Goal: Task Accomplishment & Management: Manage account settings

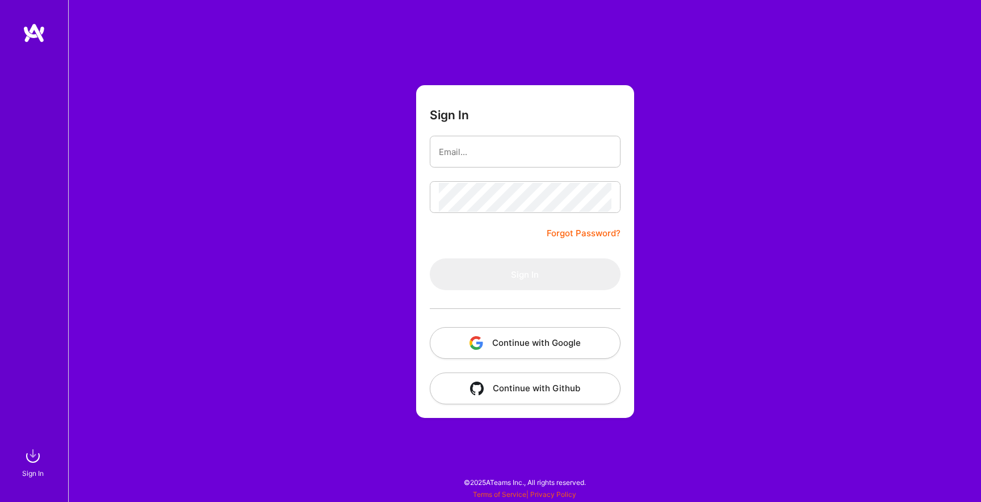
click at [537, 344] on button "Continue with Google" at bounding box center [525, 343] width 191 height 32
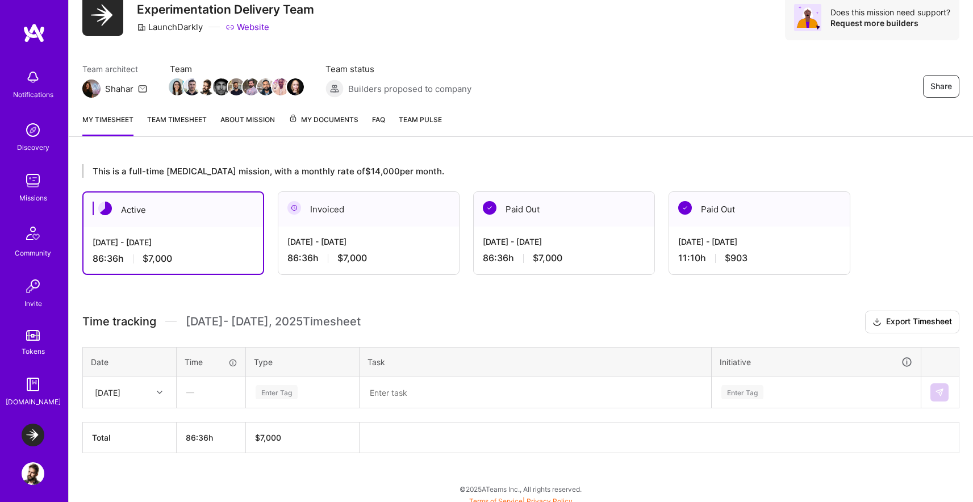
scroll to position [51, 0]
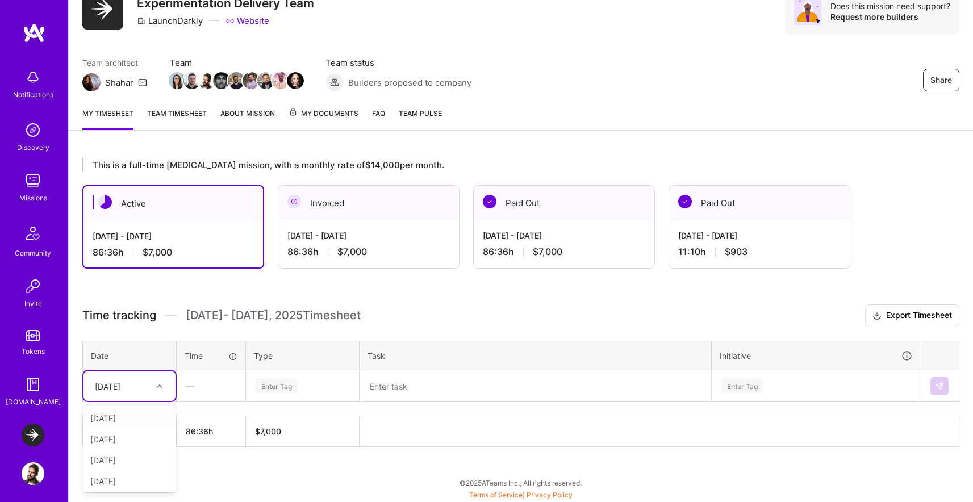
click at [120, 383] on div "[DATE]" at bounding box center [108, 386] width 26 height 12
click at [294, 306] on h3 "Time tracking [DATE] - [DATE] Timesheet Export Timesheet" at bounding box center [520, 315] width 877 height 23
click at [316, 265] on div "[DATE] - [DATE] 86:36 h $7,000" at bounding box center [368, 243] width 181 height 47
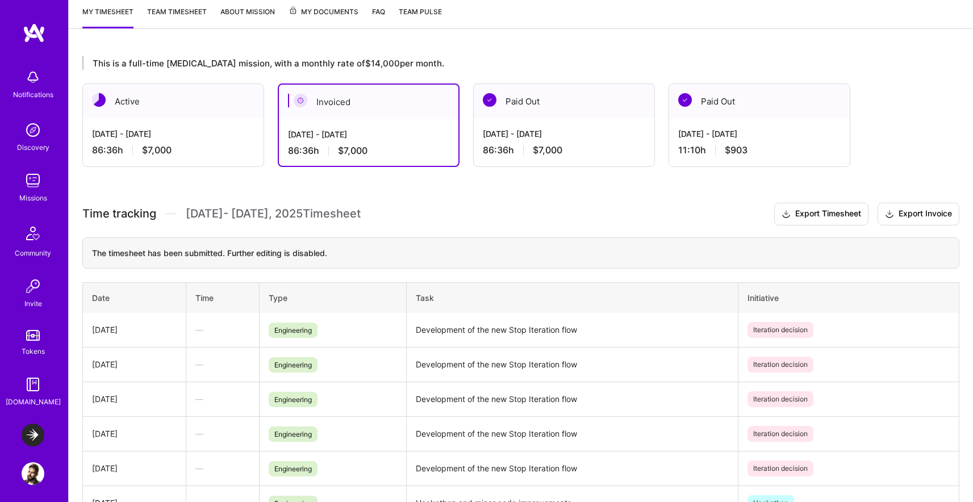
scroll to position [50, 0]
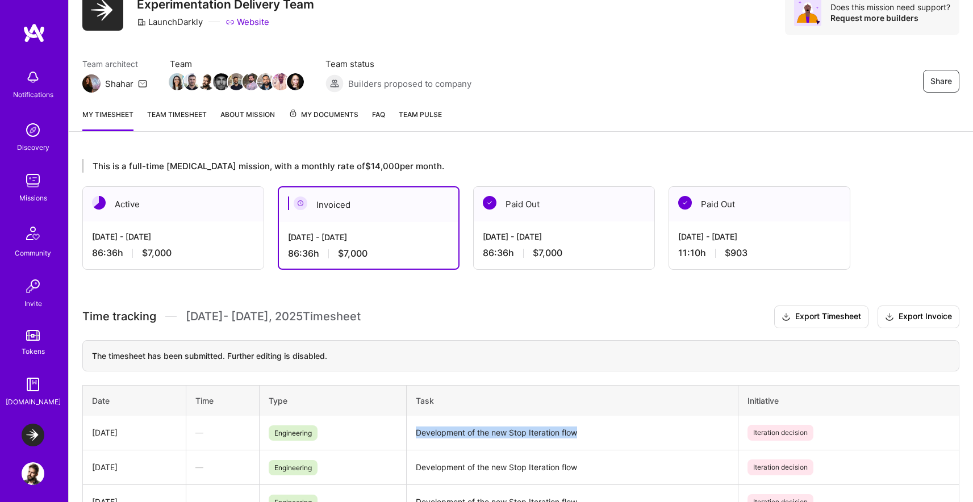
drag, startPoint x: 589, startPoint y: 434, endPoint x: 405, endPoint y: 430, distance: 184.1
click at [405, 430] on tr "[DATE] — Engineering Development of the new Stop Iteration flow Iteration decis…" at bounding box center [521, 433] width 876 height 35
copy tr "Development of the new Stop Iteration flow"
click at [202, 227] on div "[DATE] - [DATE] 86:36 h $7,000" at bounding box center [173, 244] width 181 height 47
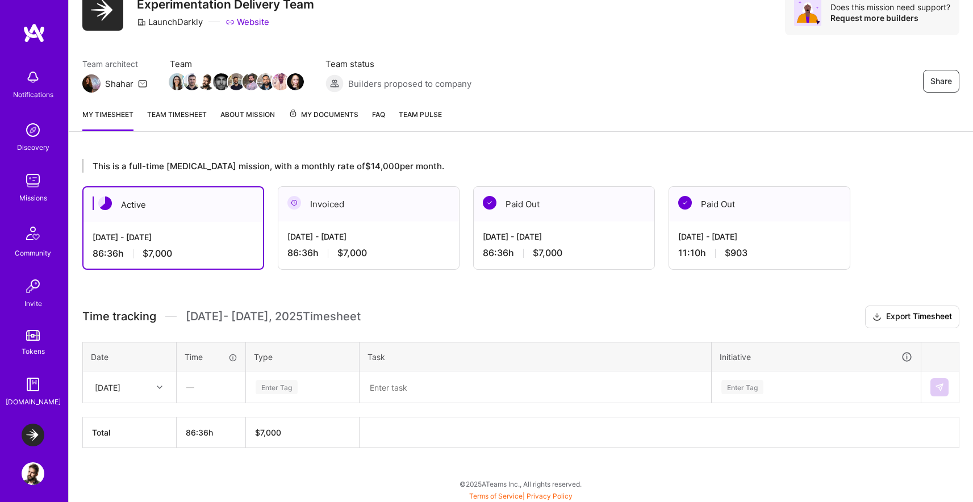
click at [158, 382] on div at bounding box center [161, 387] width 18 height 15
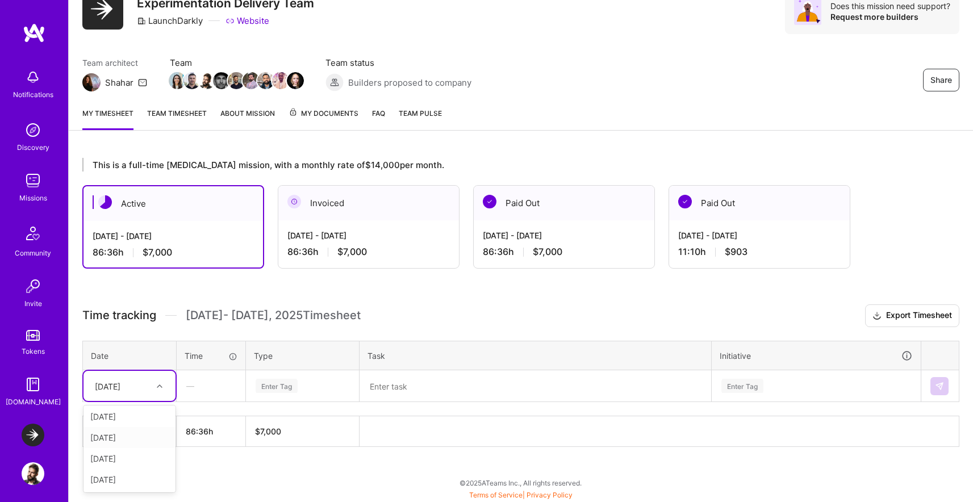
scroll to position [0, 0]
click at [131, 420] on div "[DATE]" at bounding box center [129, 418] width 92 height 21
click at [355, 398] on div "Enter Tag" at bounding box center [302, 386] width 112 height 30
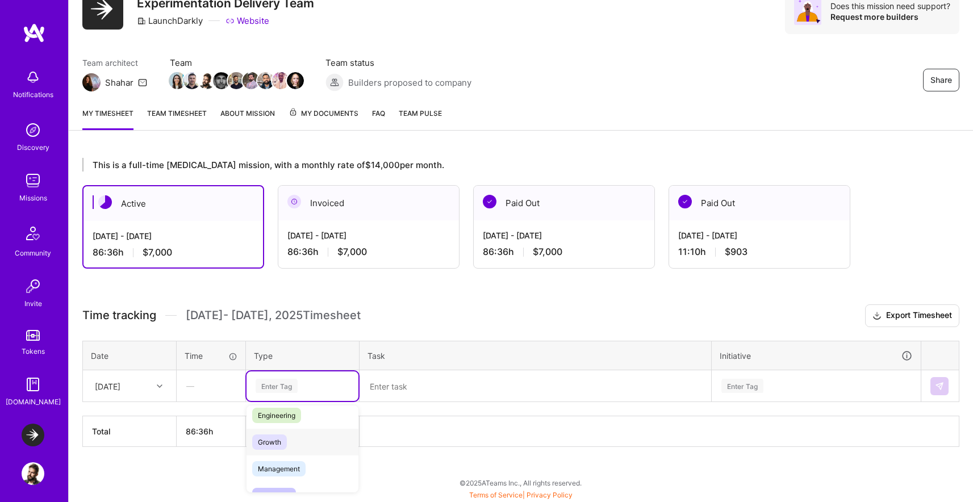
scroll to position [85, 0]
click at [297, 415] on span "Engineering" at bounding box center [276, 418] width 49 height 15
click at [419, 386] on textarea at bounding box center [535, 386] width 349 height 30
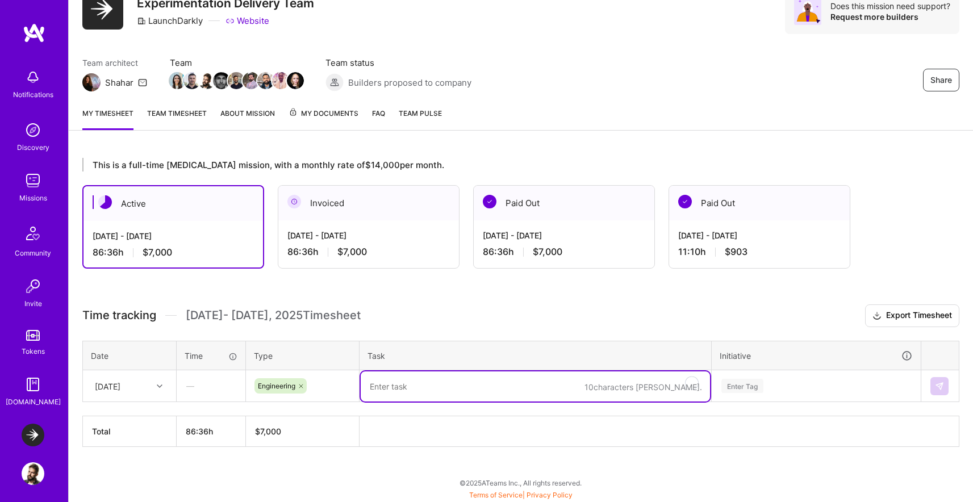
paste textarea "Development of the new Stop Iteration flow"
type textarea "Development of the new Stop Iteration flow"
click at [753, 390] on div "Enter Tag" at bounding box center [816, 386] width 208 height 30
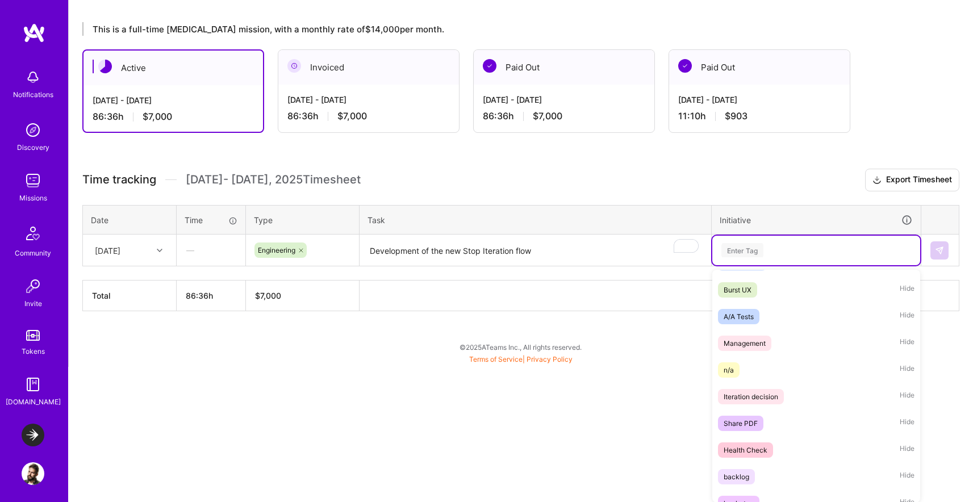
scroll to position [27, 0]
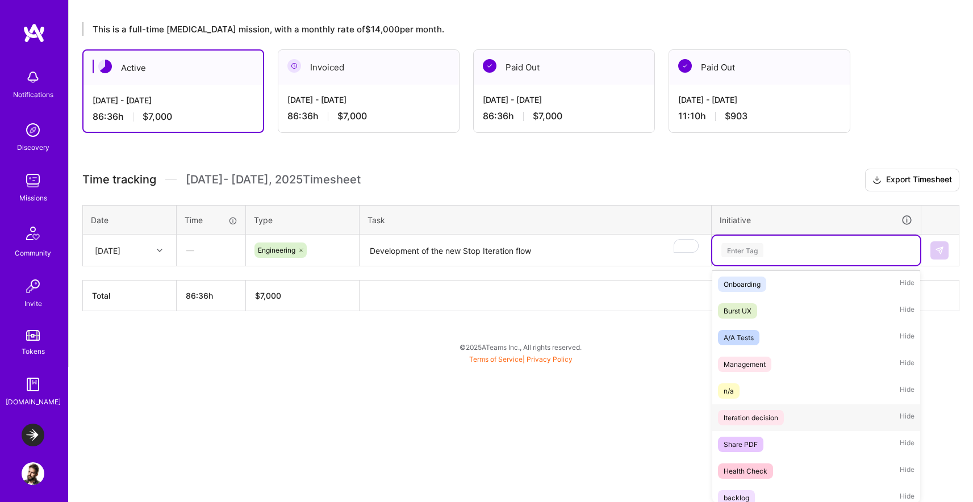
click at [768, 424] on span "Iteration decision" at bounding box center [751, 417] width 66 height 15
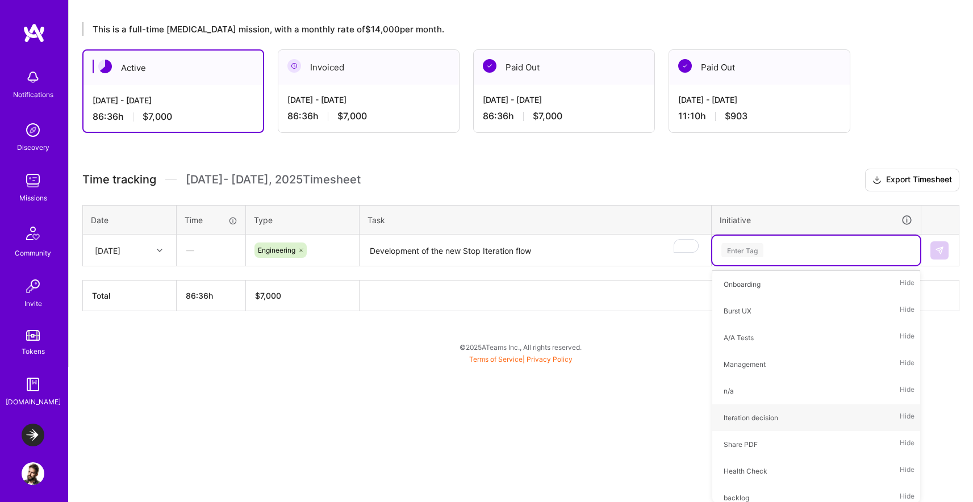
scroll to position [51, 0]
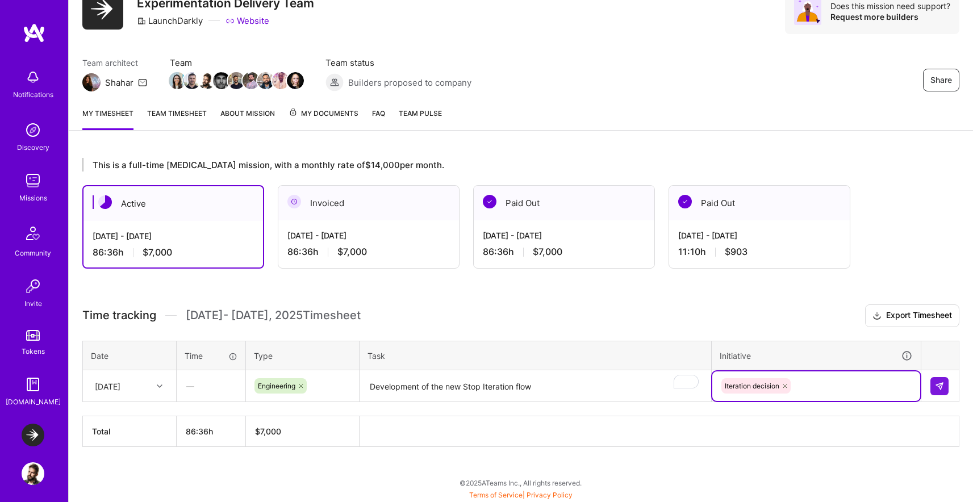
drag, startPoint x: 678, startPoint y: 433, endPoint x: 647, endPoint y: 429, distance: 30.3
click at [678, 433] on th at bounding box center [660, 431] width 600 height 31
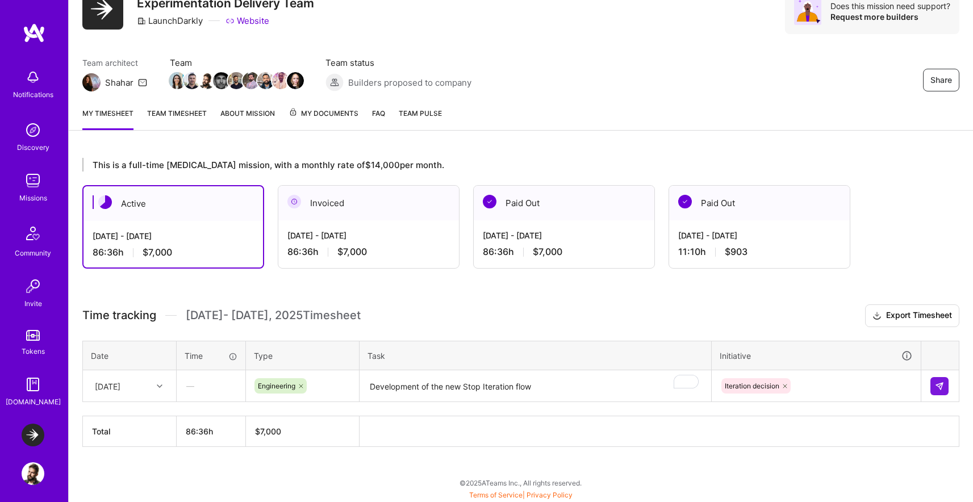
click at [315, 239] on div "[DATE] - [DATE]" at bounding box center [368, 235] width 162 height 12
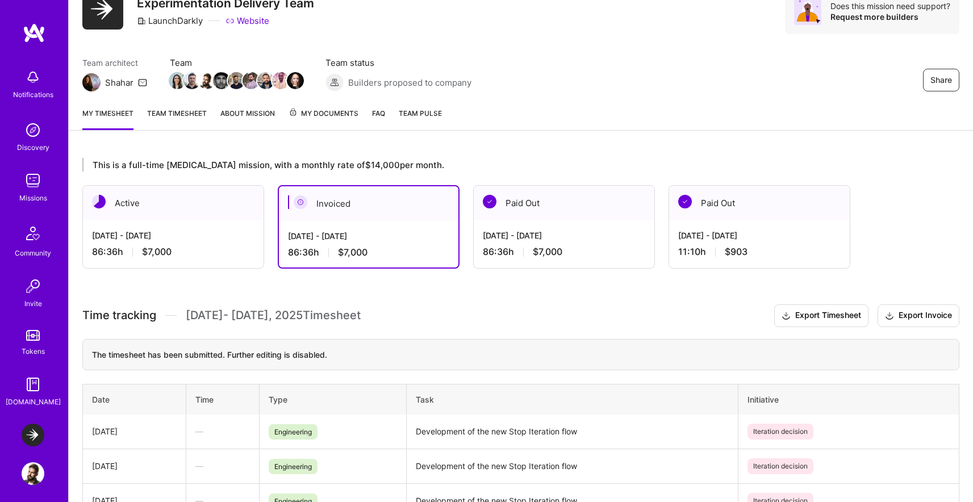
click at [162, 242] on div "[DATE] - [DATE] 86:36 h $7,000" at bounding box center [173, 243] width 181 height 47
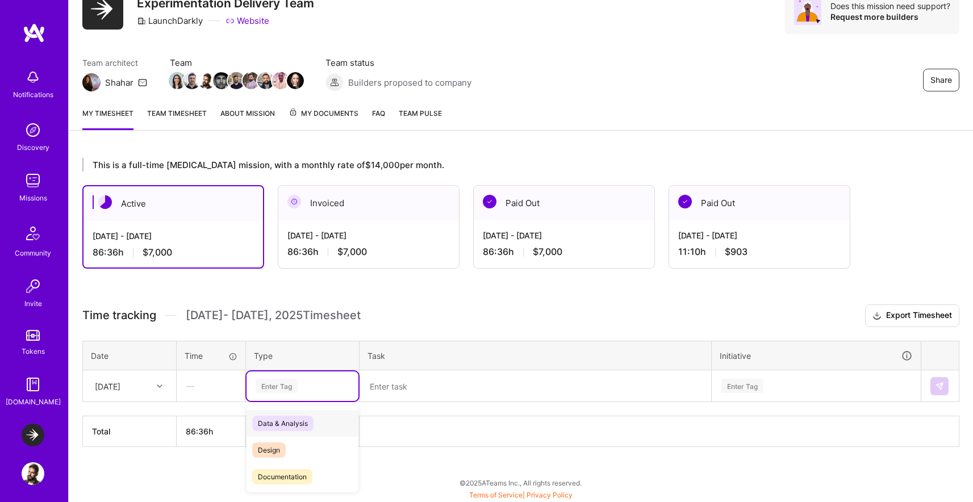
click at [275, 391] on div "Enter Tag" at bounding box center [277, 386] width 42 height 18
click at [294, 430] on div "Engineering" at bounding box center [302, 440] width 112 height 27
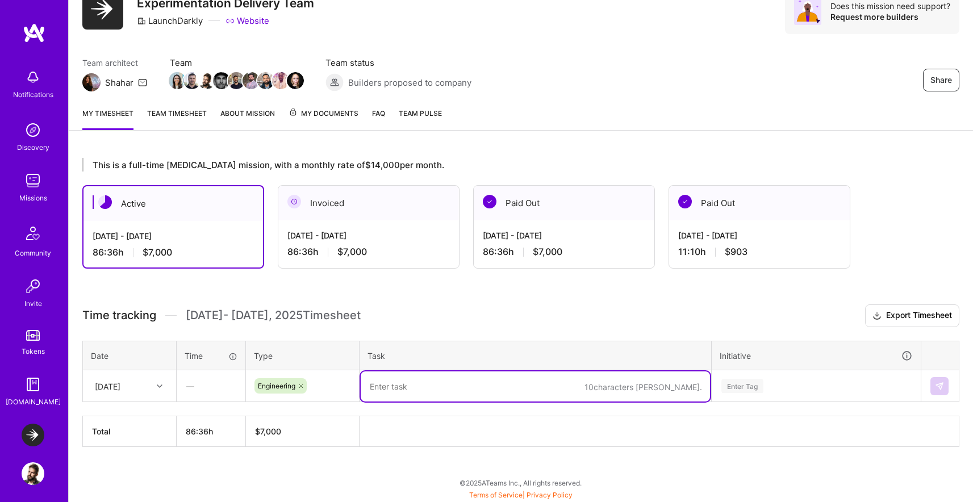
click at [437, 385] on textarea "To enrich screen reader interactions, please activate Accessibility in Grammarl…" at bounding box center [535, 386] width 349 height 30
paste textarea "Development of the new Stop Iteration flow"
type textarea "Development of the new Stop Iteration flow"
click at [770, 377] on div "Enter Tag" at bounding box center [816, 386] width 208 height 30
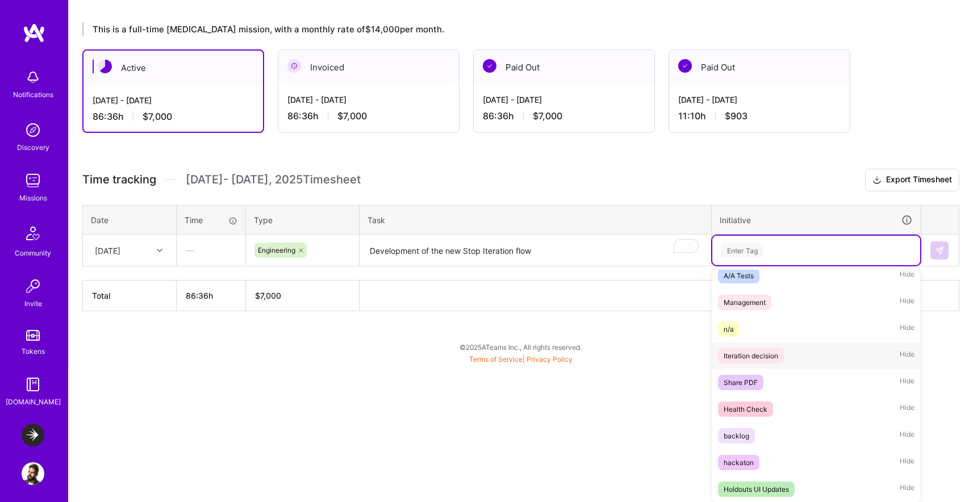
scroll to position [120, 0]
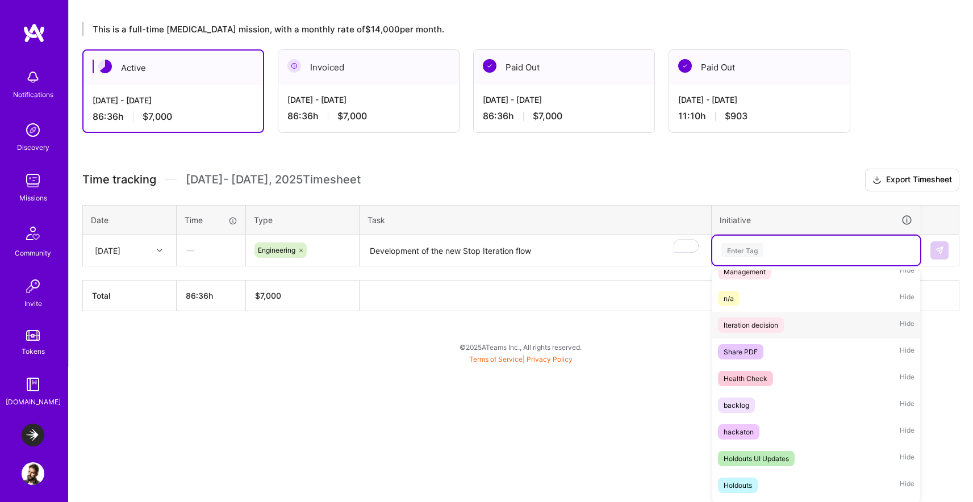
click at [768, 327] on div "Iteration decision" at bounding box center [751, 325] width 55 height 12
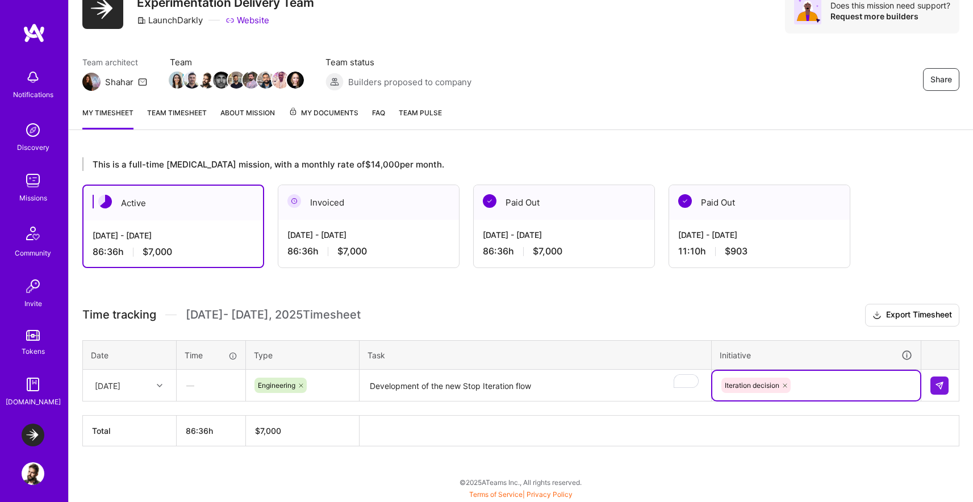
scroll to position [51, 0]
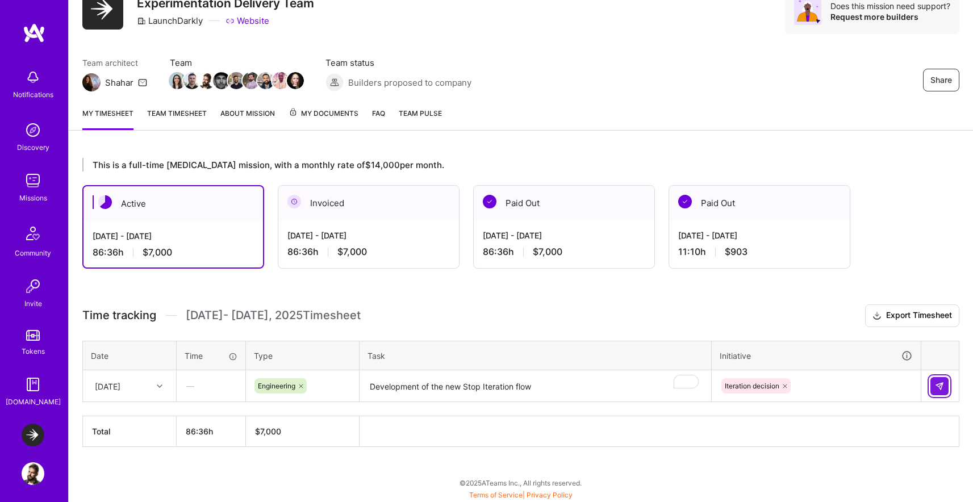
click at [941, 382] on img at bounding box center [939, 386] width 9 height 9
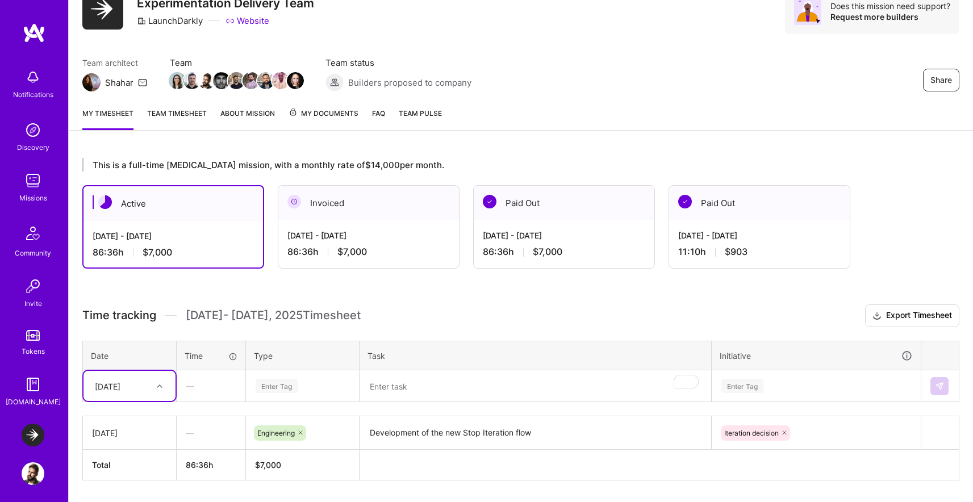
click at [292, 379] on div "Enter Tag" at bounding box center [302, 386] width 112 height 30
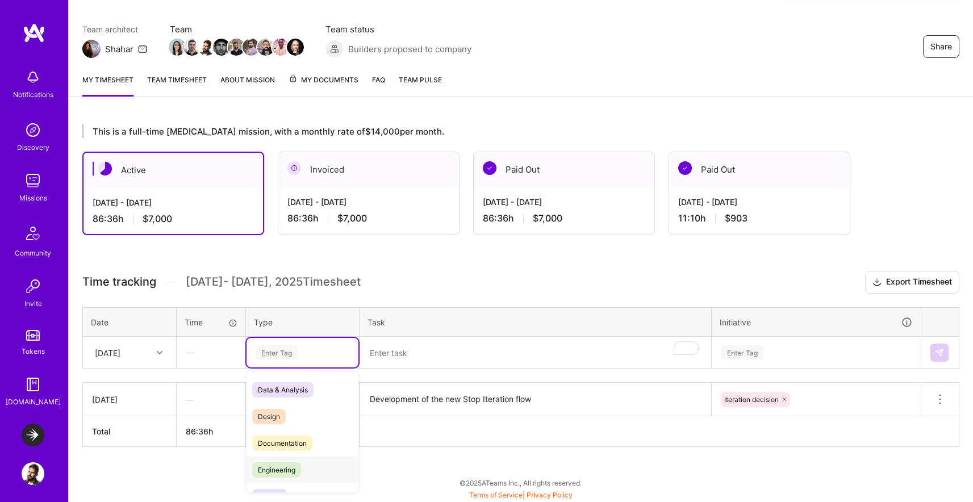
click at [283, 464] on span "Engineering" at bounding box center [276, 469] width 49 height 15
click at [120, 350] on div "[DATE]" at bounding box center [108, 352] width 26 height 12
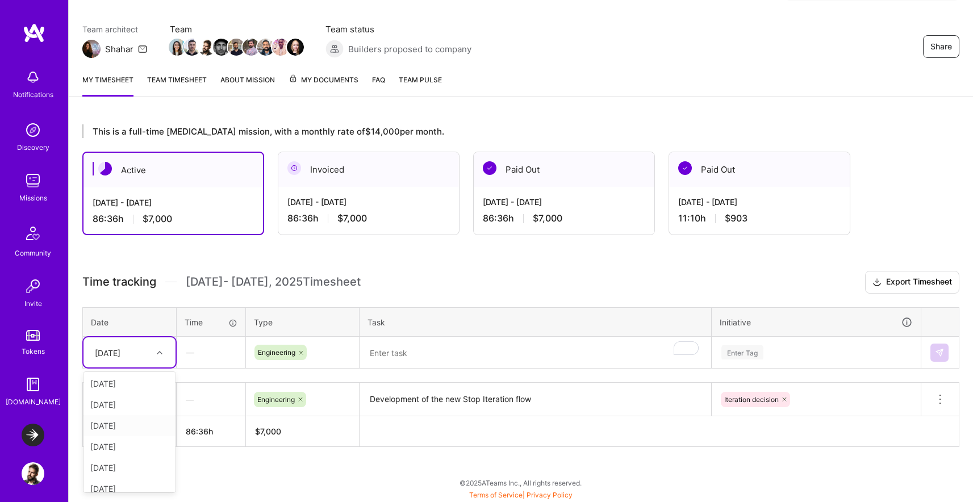
scroll to position [94, 0]
click at [131, 475] on div "[DATE]" at bounding box center [129, 479] width 92 height 21
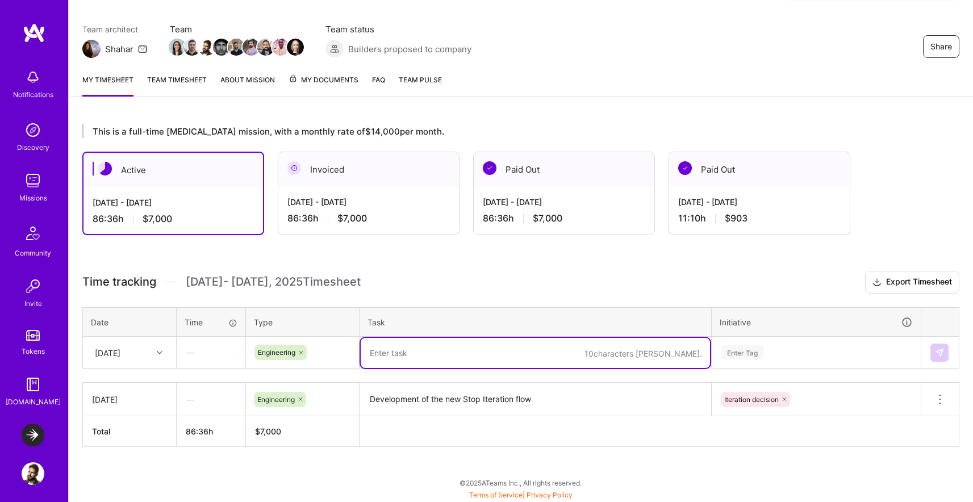
click at [413, 356] on textarea "To enrich screen reader interactions, please activate Accessibility in Grammarl…" at bounding box center [535, 353] width 349 height 30
paste textarea "Development of the new Stop Iteration flow"
type textarea "Development of the new Stop Iteration flow"
click at [759, 362] on div "Enter Tag" at bounding box center [816, 353] width 208 height 30
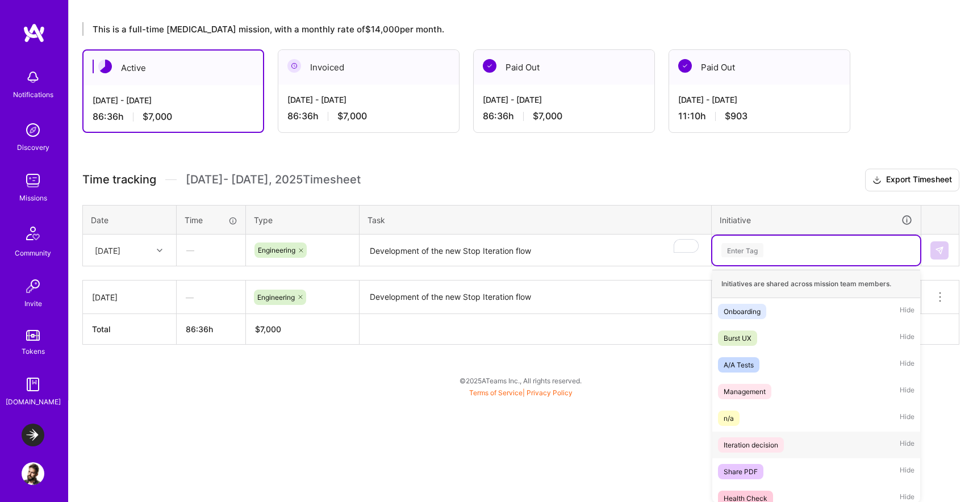
click at [764, 449] on div "Iteration decision" at bounding box center [751, 445] width 55 height 12
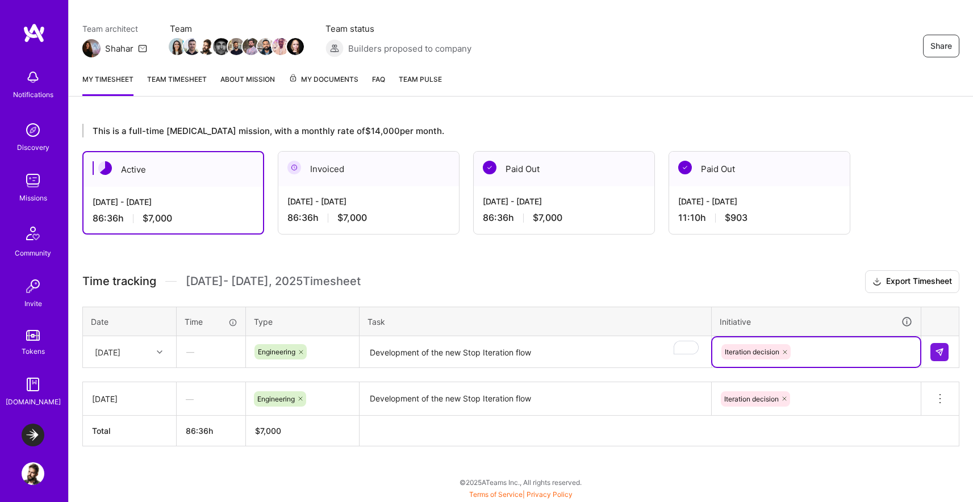
scroll to position [85, 0]
click at [952, 366] on td at bounding box center [940, 353] width 38 height 32
click at [945, 357] on button at bounding box center [939, 353] width 18 height 18
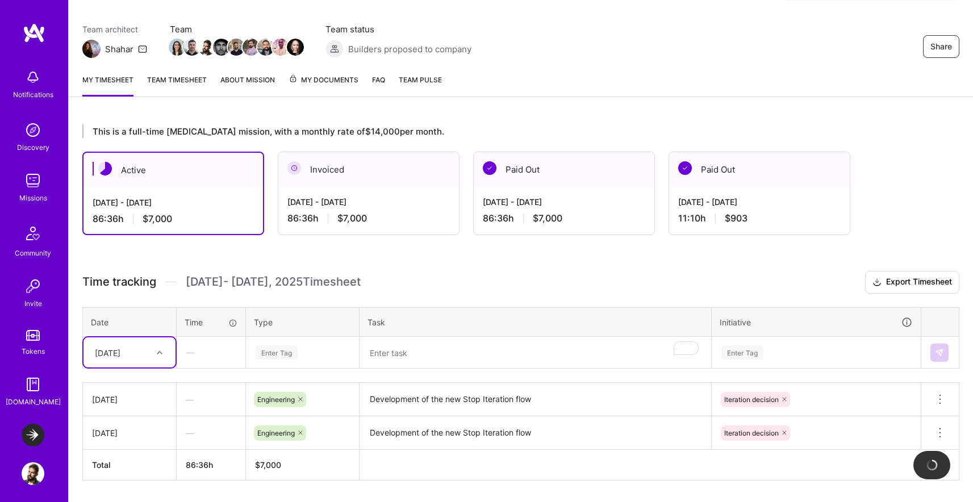
click at [149, 350] on div "option [DATE], selected. Select is focused ,type to refine list, press Down to …" at bounding box center [129, 352] width 92 height 30
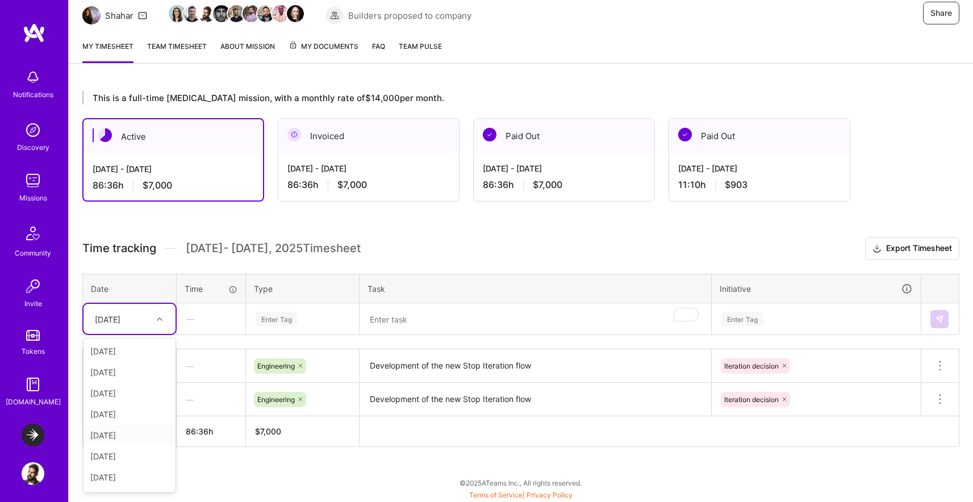
scroll to position [61, 0]
click at [131, 419] on div "[DATE]" at bounding box center [129, 416] width 92 height 21
click at [420, 323] on textarea "To enrich screen reader interactions, please activate Accessibility in Grammarl…" at bounding box center [535, 319] width 349 height 30
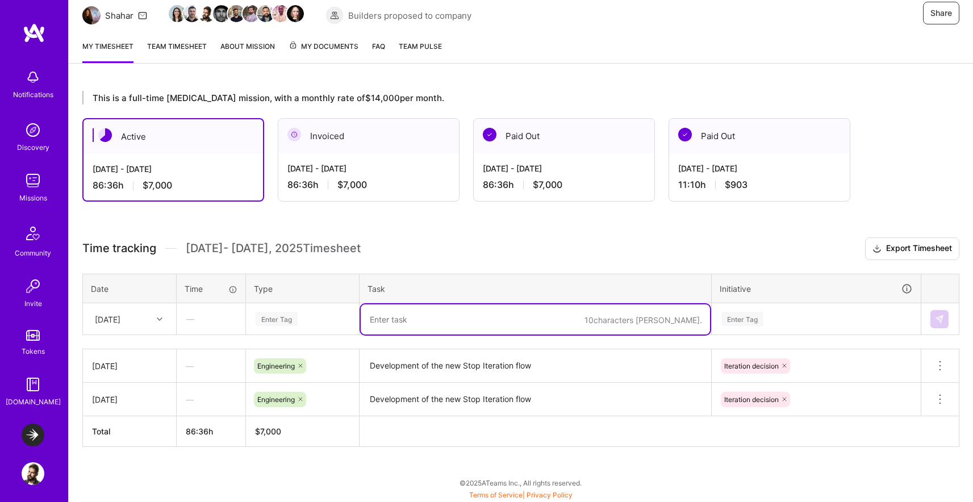
paste textarea "Development of the new Stop Iteration flow"
type textarea "Development of the new Stop Iteration flow"
click at [791, 325] on div "Enter Tag" at bounding box center [816, 319] width 208 height 30
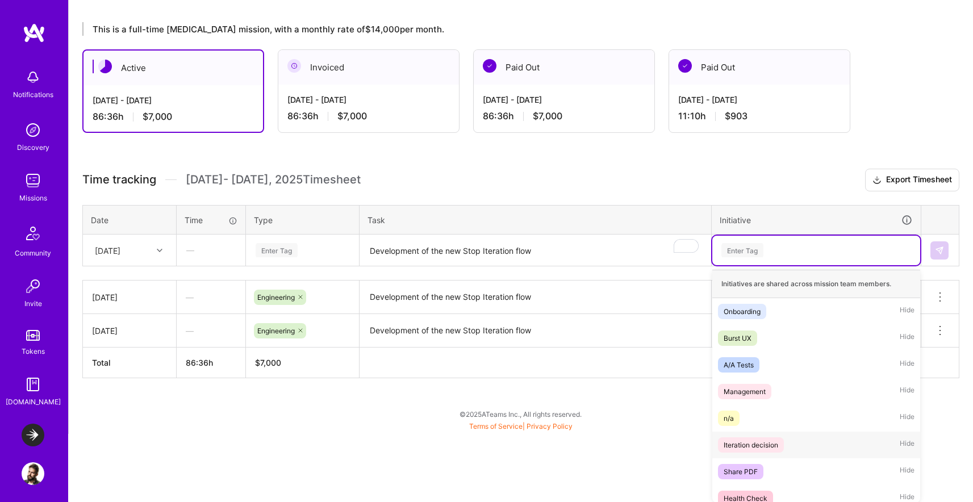
click at [770, 449] on div "Iteration decision" at bounding box center [751, 445] width 55 height 12
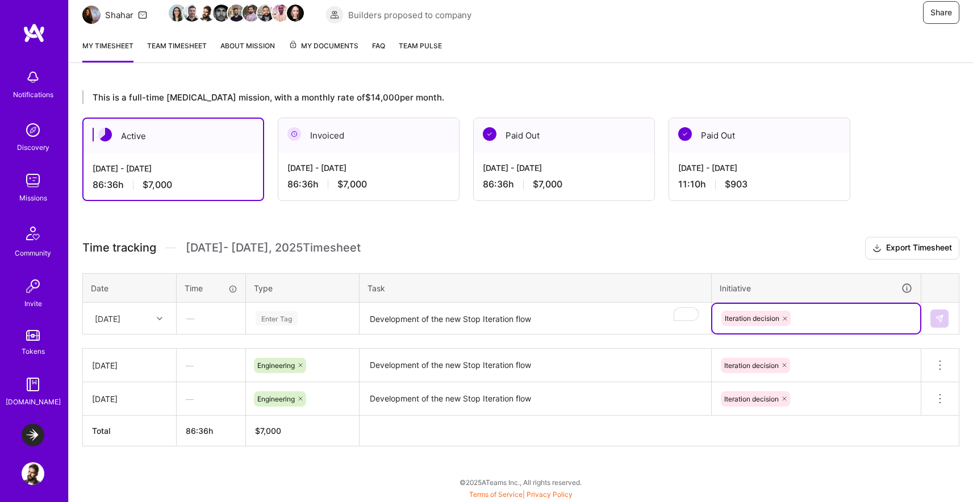
scroll to position [118, 0]
click at [306, 321] on div "Enter Tag" at bounding box center [302, 319] width 96 height 14
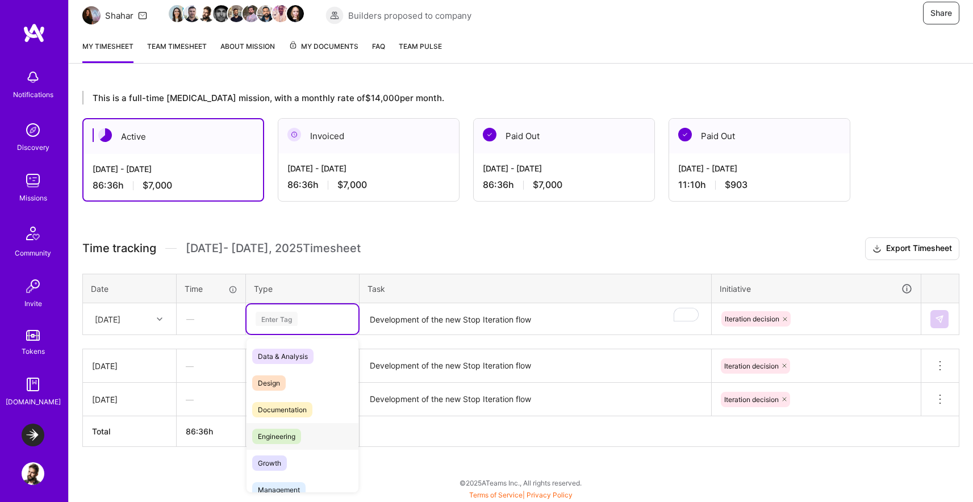
click at [294, 439] on span "Engineering" at bounding box center [276, 436] width 49 height 15
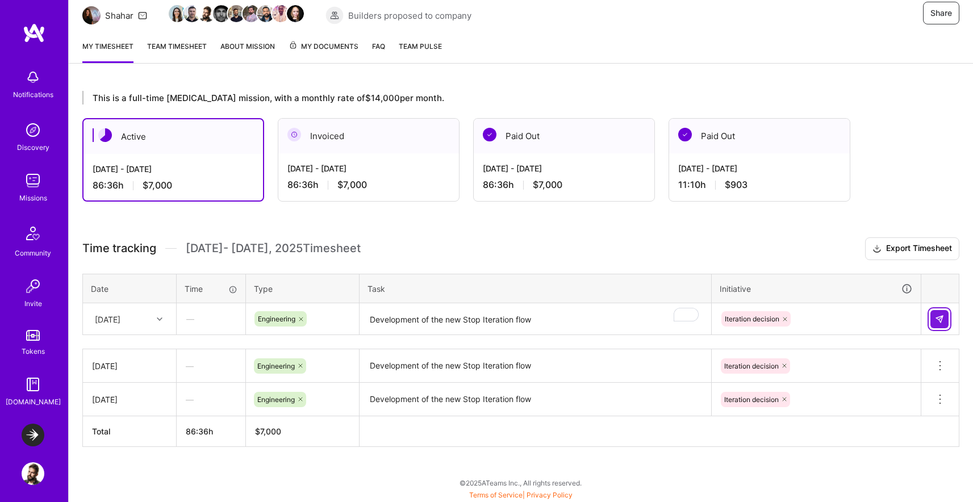
click at [944, 325] on button at bounding box center [939, 319] width 18 height 18
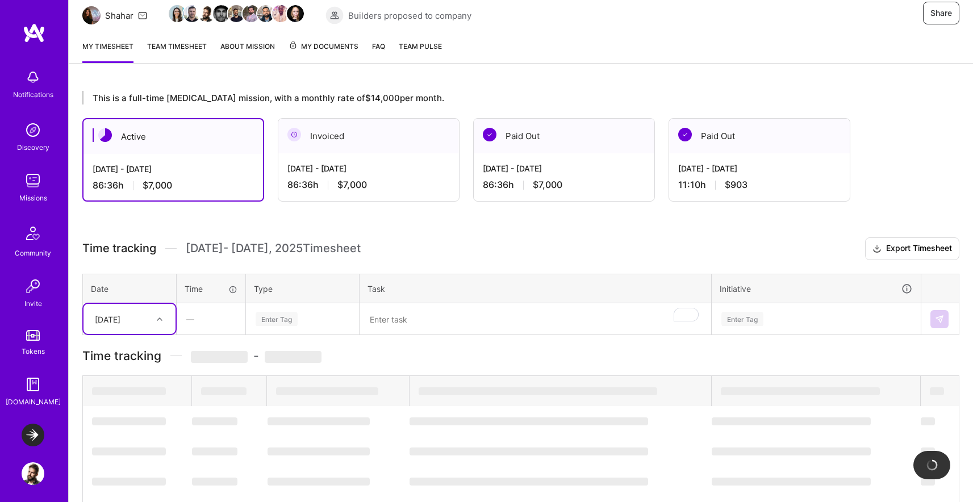
click at [132, 319] on div "[DATE]" at bounding box center [120, 319] width 63 height 19
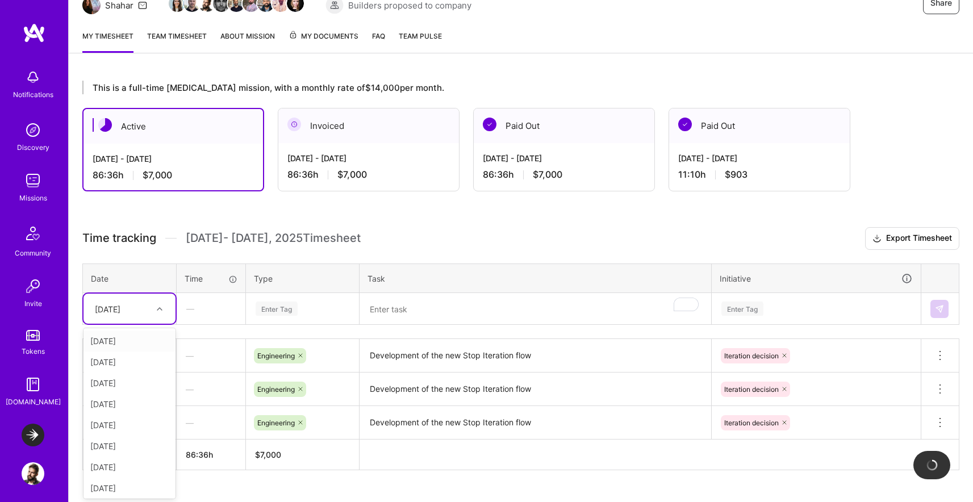
scroll to position [129, 0]
click at [127, 447] on div "[DATE]" at bounding box center [129, 445] width 92 height 21
click at [496, 320] on textarea "To enrich screen reader interactions, please activate Accessibility in Grammarl…" at bounding box center [535, 309] width 349 height 30
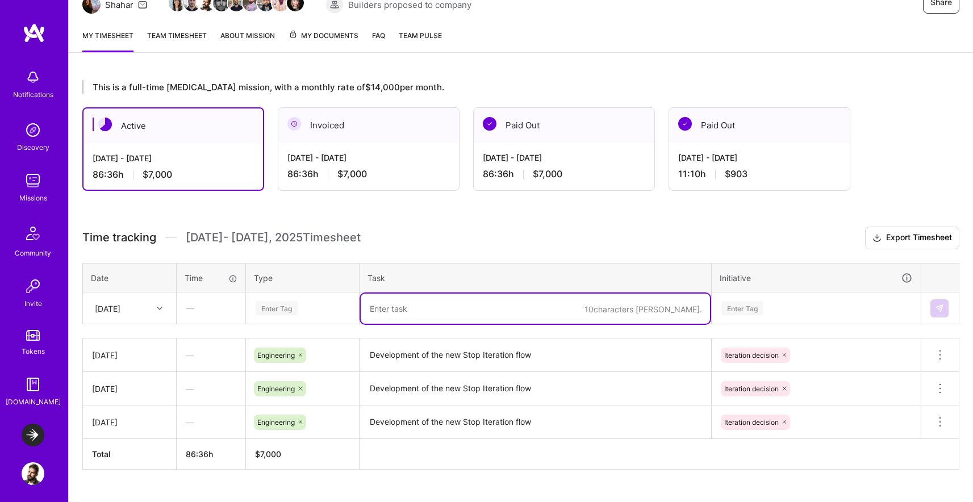
paste textarea "Development of the new Stop Iteration flow"
type textarea "Development of the new Stop Iteration flow"
click at [310, 310] on div "Enter Tag" at bounding box center [302, 308] width 96 height 14
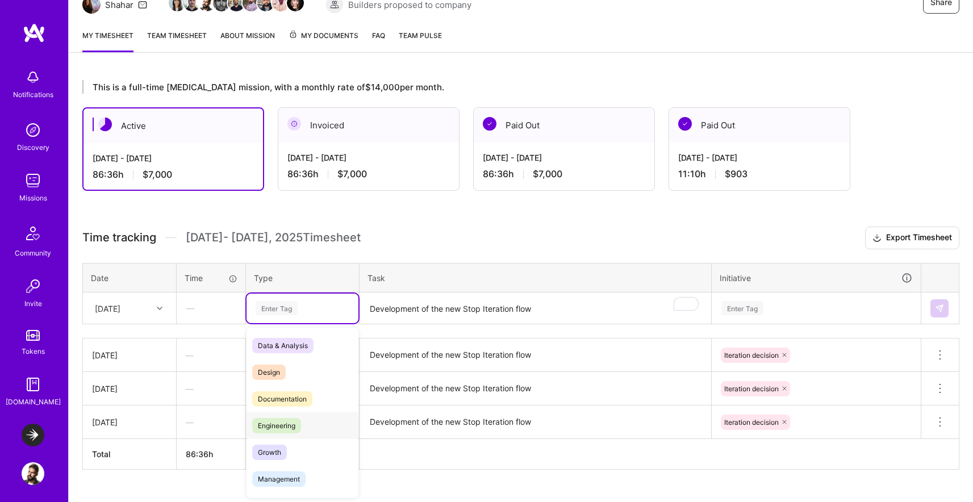
click at [286, 418] on span "Engineering" at bounding box center [276, 425] width 49 height 15
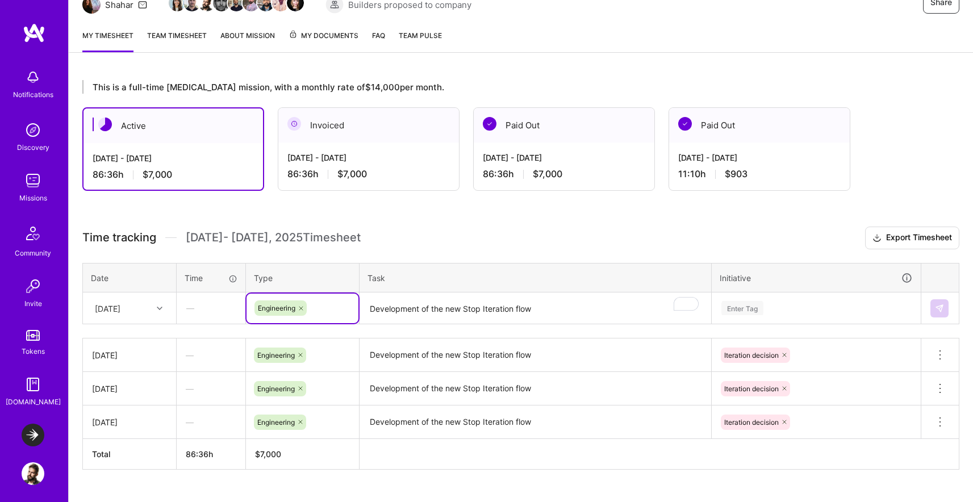
click at [789, 300] on div "Enter Tag" at bounding box center [816, 309] width 208 height 30
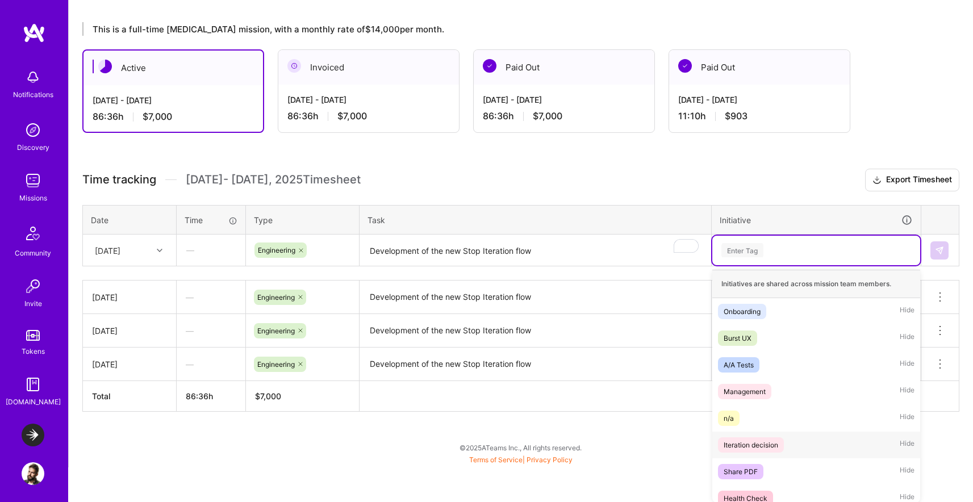
click at [781, 450] on span "Iteration decision" at bounding box center [751, 444] width 66 height 15
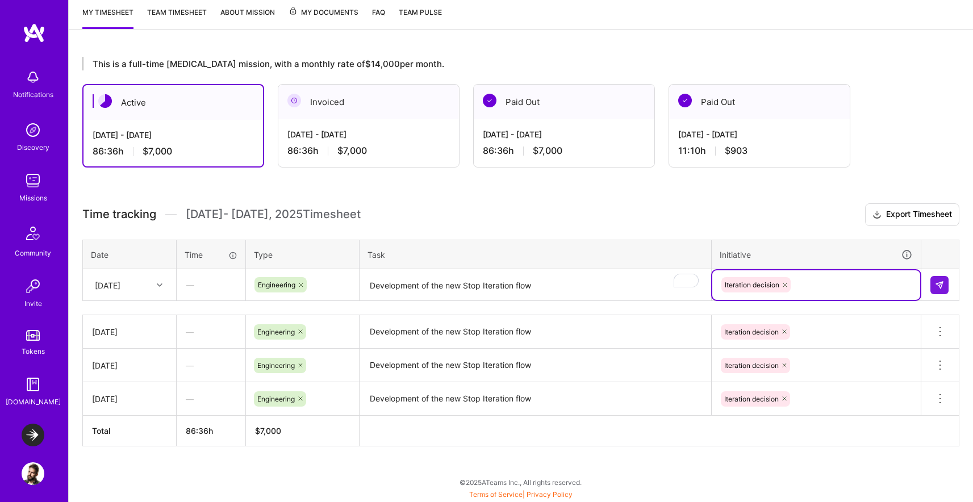
scroll to position [152, 0]
click at [945, 284] on button at bounding box center [939, 286] width 18 height 18
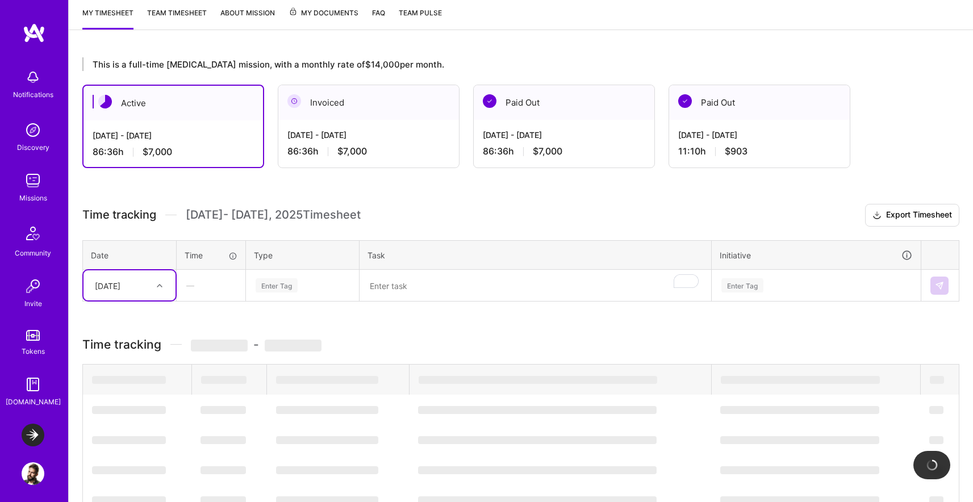
click at [120, 283] on div "[DATE]" at bounding box center [108, 285] width 26 height 12
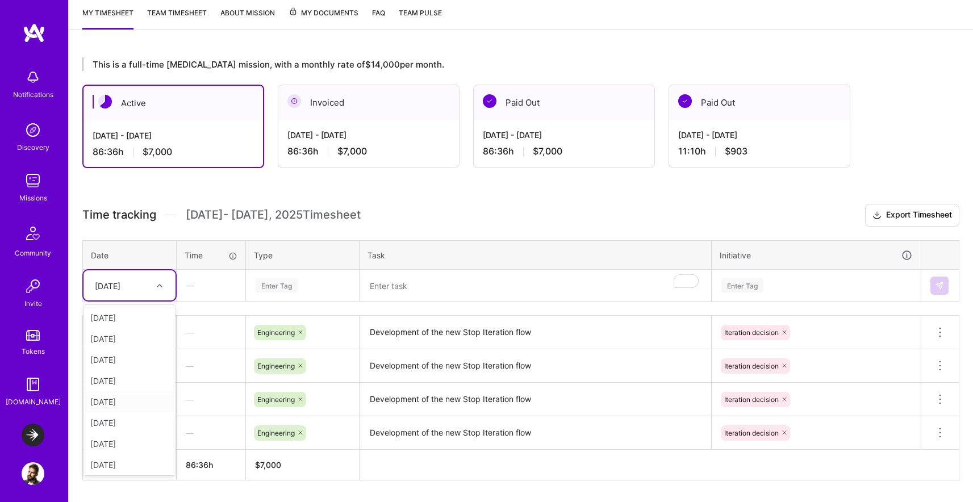
click at [140, 399] on div "[DATE]" at bounding box center [129, 401] width 92 height 21
click at [338, 280] on div "Enter Tag" at bounding box center [302, 285] width 96 height 14
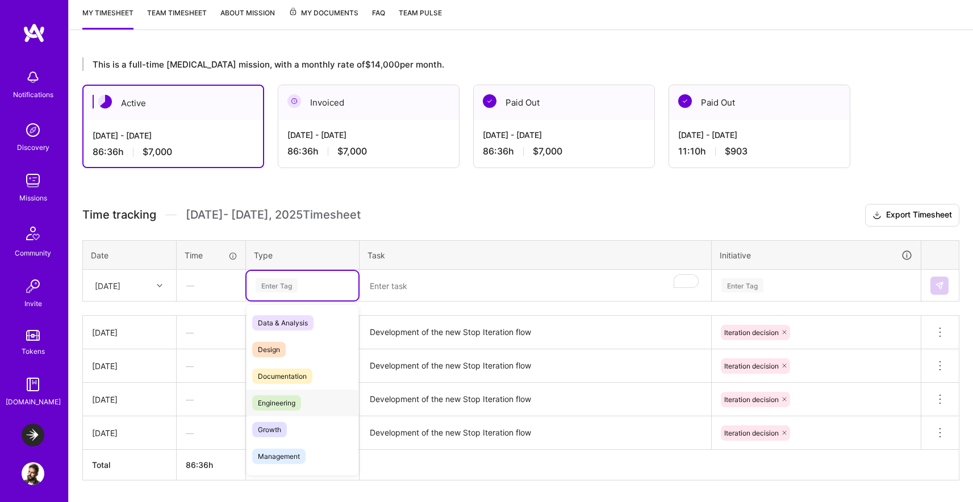
click at [301, 396] on div "Engineering" at bounding box center [302, 403] width 112 height 27
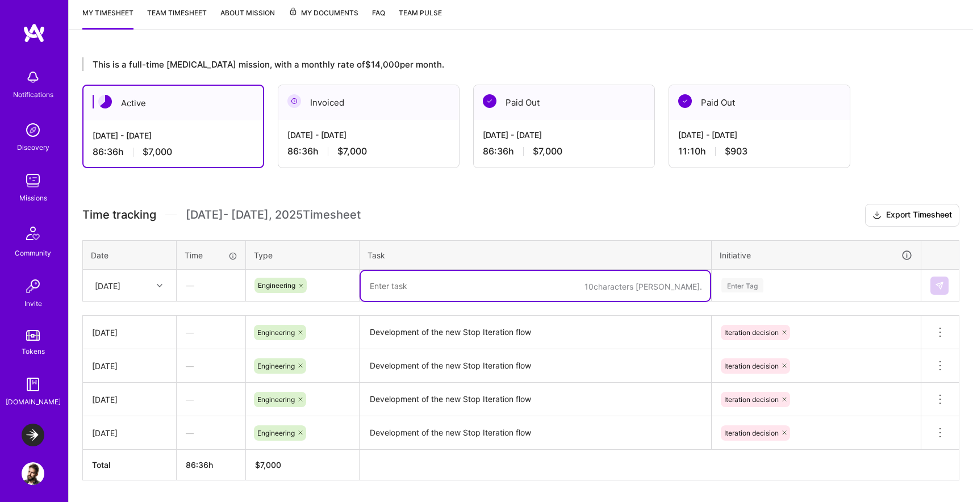
click at [440, 283] on textarea "To enrich screen reader interactions, please activate Accessibility in Grammarl…" at bounding box center [535, 286] width 349 height 30
paste textarea "Development of the new Stop Iteration flow"
type textarea "Development of the new Stop Iteration flow"
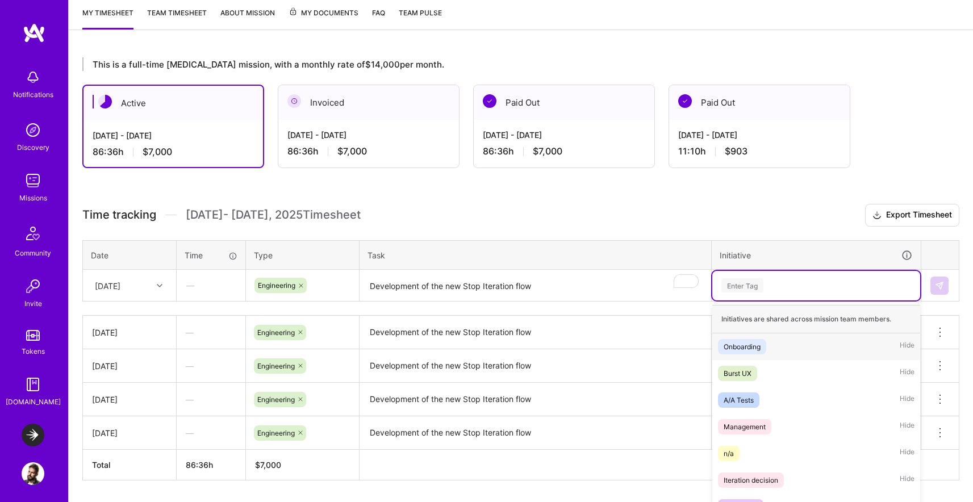
click at [760, 295] on div "option Iteration decision, selected. option Onboarding focused, 1 of 19. 19 res…" at bounding box center [816, 286] width 208 height 30
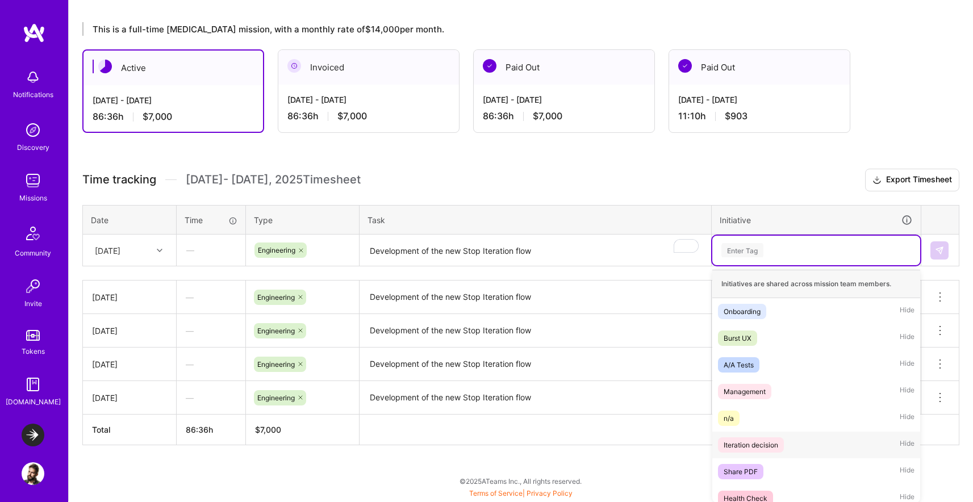
click at [764, 450] on div "Iteration decision" at bounding box center [751, 445] width 55 height 12
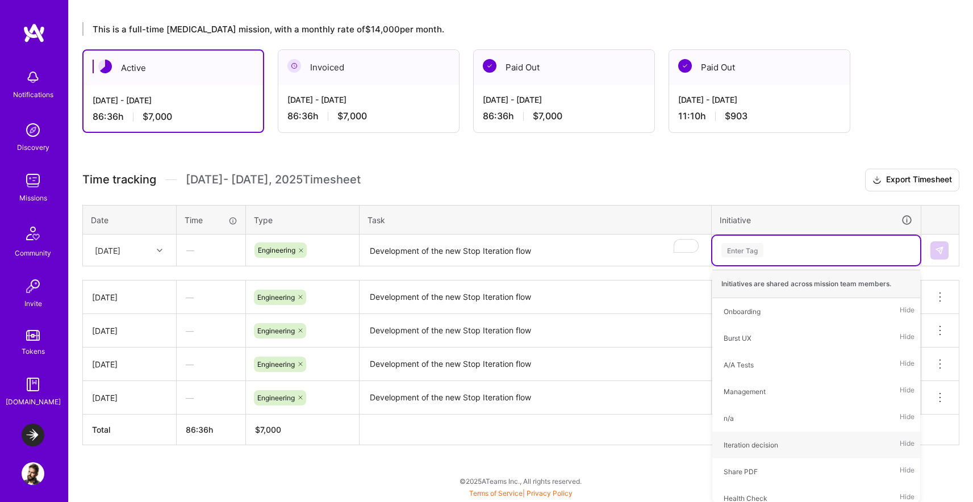
scroll to position [185, 0]
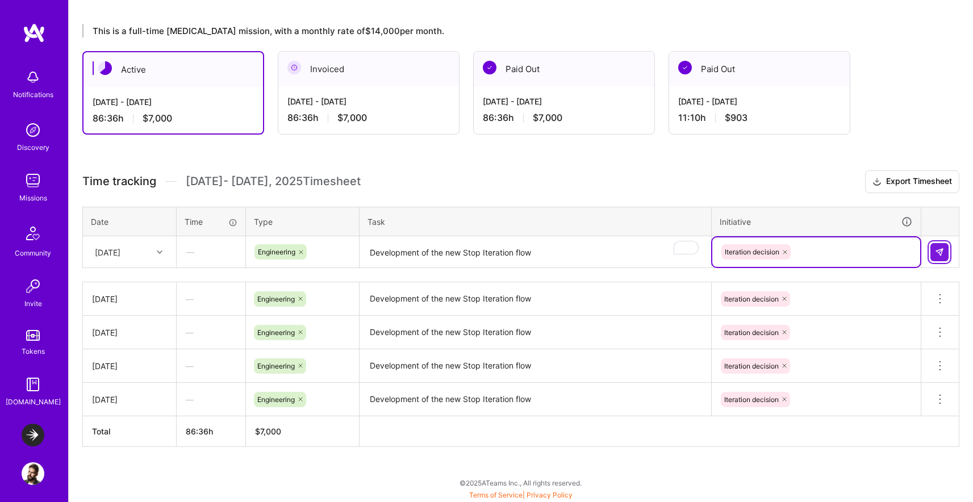
click at [937, 258] on button at bounding box center [939, 252] width 18 height 18
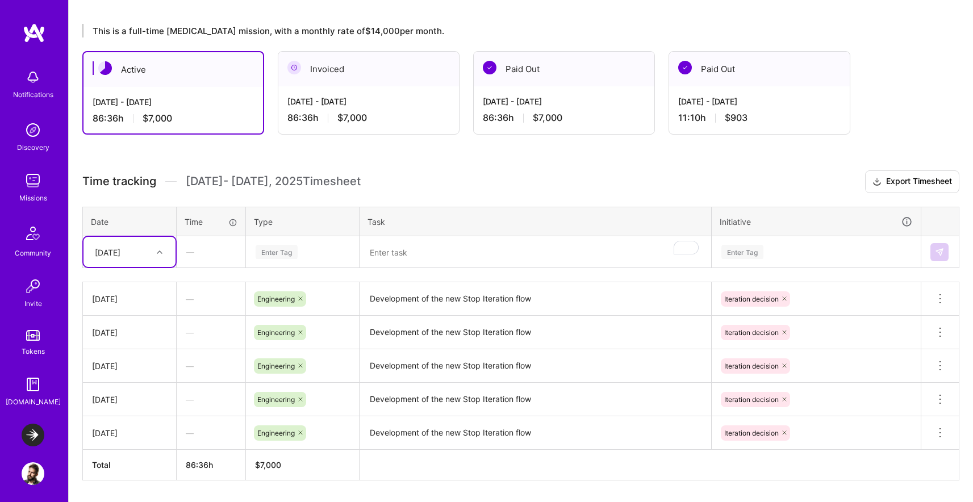
click at [120, 251] on div "[DATE]" at bounding box center [108, 252] width 26 height 12
click at [462, 248] on textarea "To enrich screen reader interactions, please activate Accessibility in Grammarl…" at bounding box center [535, 252] width 349 height 30
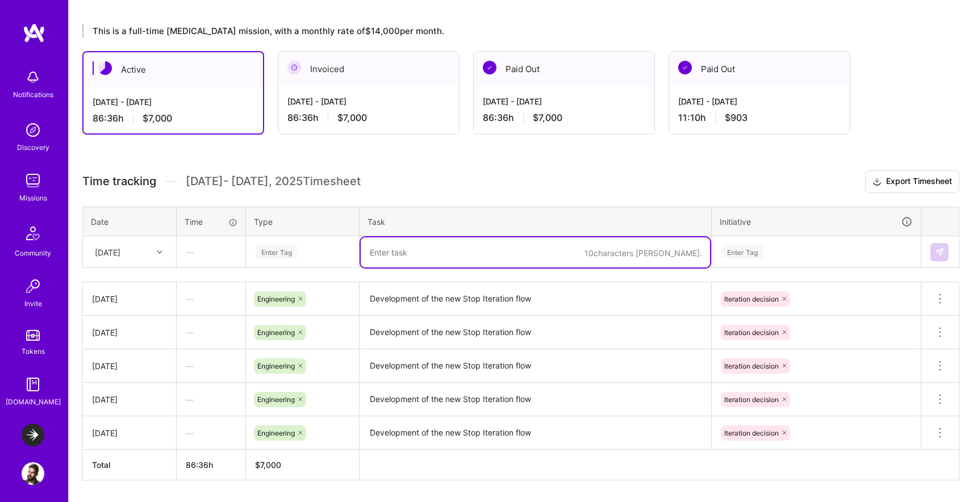
click at [120, 246] on div "[DATE]" at bounding box center [108, 252] width 26 height 12
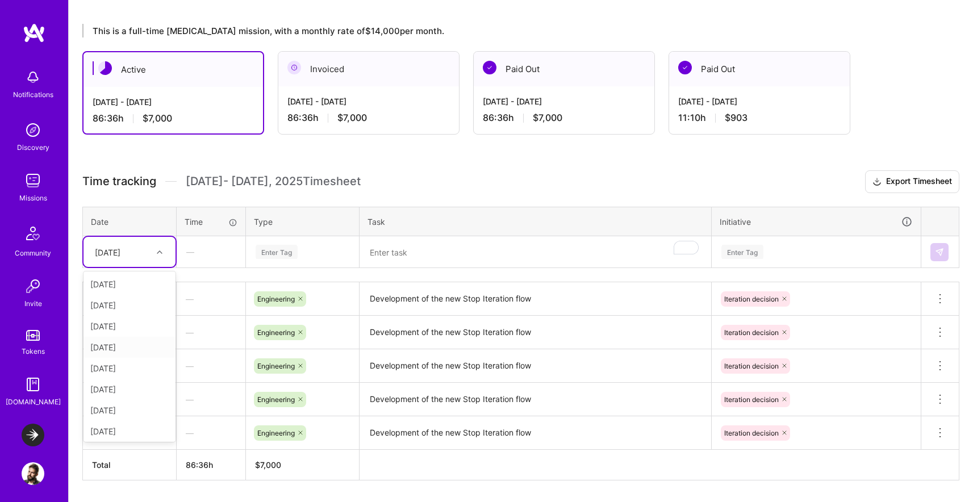
click at [141, 348] on div "[DATE]" at bounding box center [129, 347] width 92 height 21
click at [302, 256] on div "Enter Tag" at bounding box center [302, 252] width 96 height 14
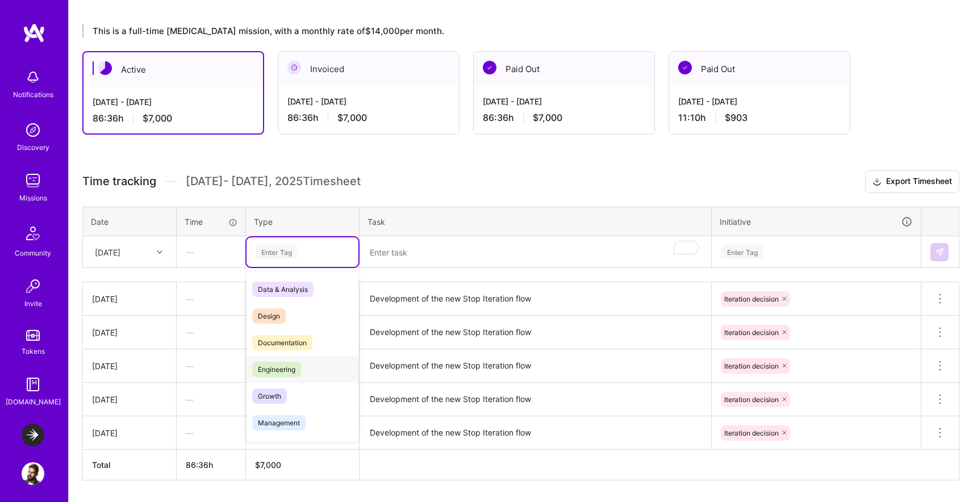
click at [310, 363] on div "Engineering" at bounding box center [302, 369] width 112 height 27
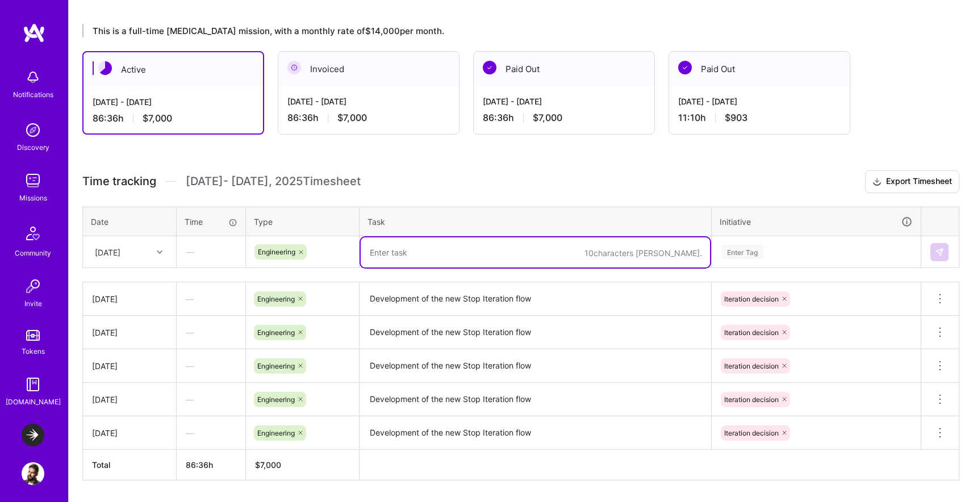
click at [455, 250] on textarea "To enrich screen reader interactions, please activate Accessibility in Grammarl…" at bounding box center [535, 252] width 349 height 30
paste textarea "Development of the new Stop Iteration flow"
type textarea "Development of the new Stop Iteration flow"
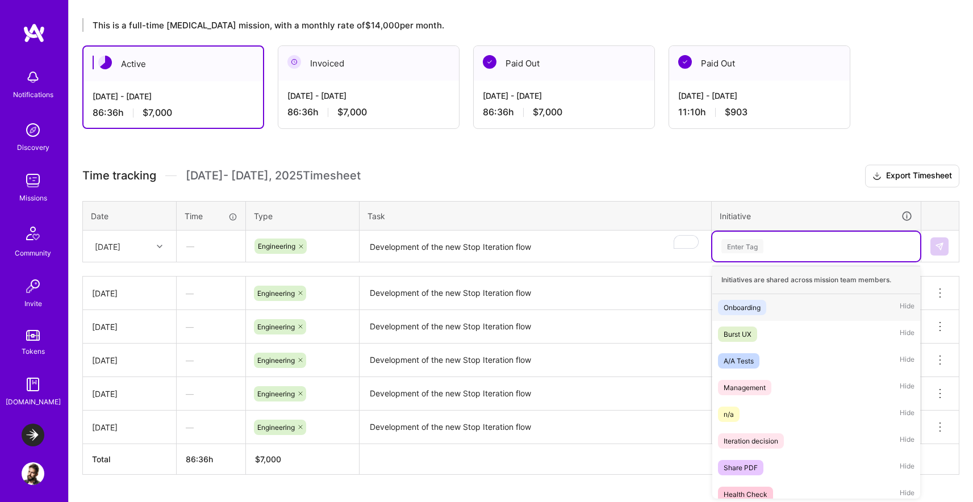
click at [745, 263] on div "Time tracking [DATE] - [DATE] Timesheet Export Timesheet Date Time Type Task In…" at bounding box center [520, 320] width 877 height 310
click at [769, 442] on div "Iteration decision" at bounding box center [751, 440] width 55 height 12
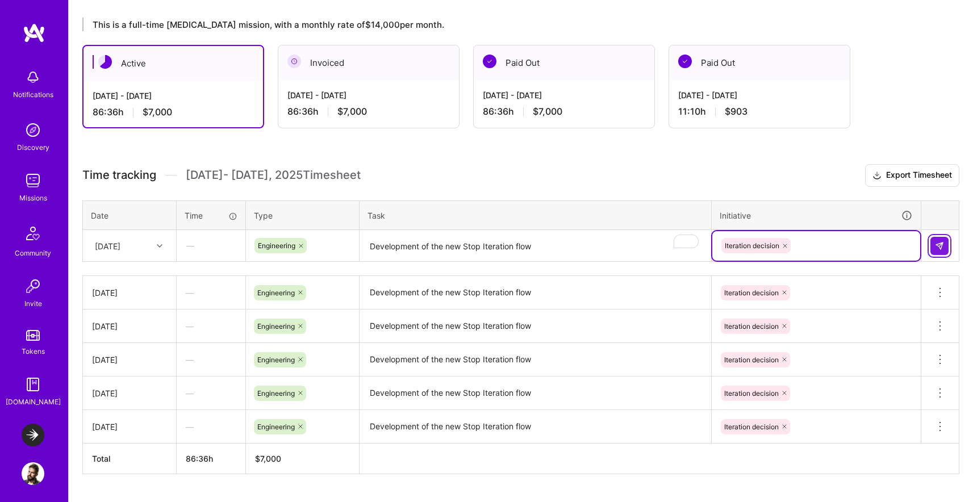
click at [938, 253] on button at bounding box center [939, 246] width 18 height 18
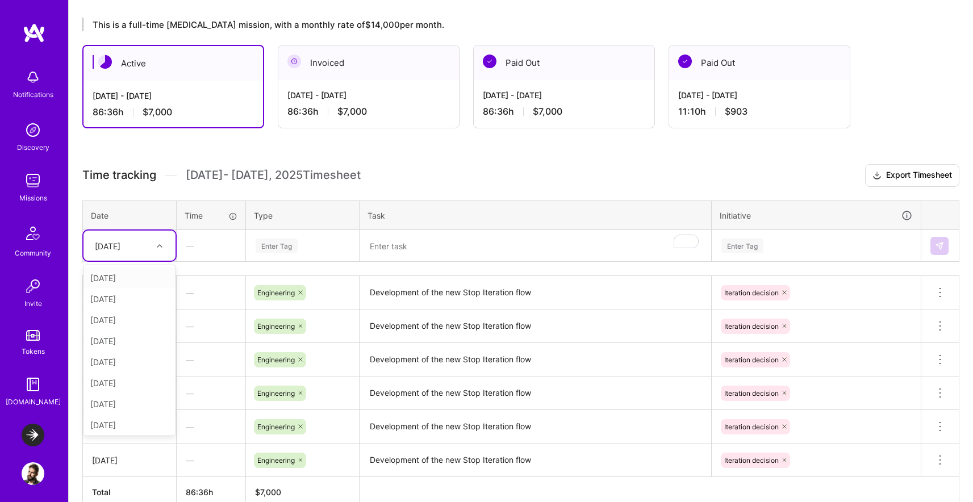
click at [153, 247] on div at bounding box center [161, 246] width 18 height 15
drag, startPoint x: 139, startPoint y: 323, endPoint x: 169, endPoint y: 308, distance: 34.3
click at [139, 323] on div "[DATE]" at bounding box center [129, 320] width 92 height 21
click at [299, 252] on div "Enter Tag" at bounding box center [302, 246] width 112 height 30
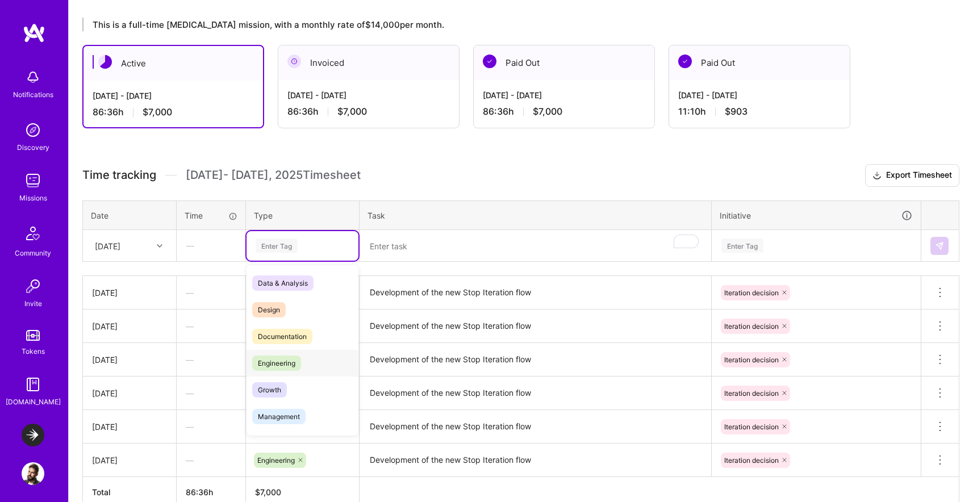
click at [313, 352] on div "Engineering" at bounding box center [302, 363] width 112 height 27
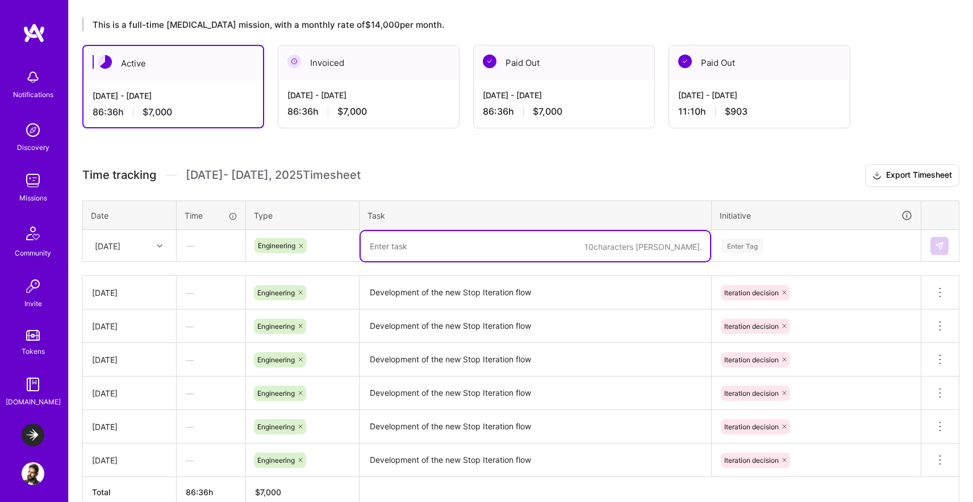
click at [501, 243] on textarea "To enrich screen reader interactions, please activate Accessibility in Grammarl…" at bounding box center [535, 246] width 349 height 30
paste textarea "Development of the new Stop Iteration flow"
type textarea "Development of the new Stop Iteration flow"
click at [810, 246] on div "Enter Tag" at bounding box center [816, 246] width 192 height 14
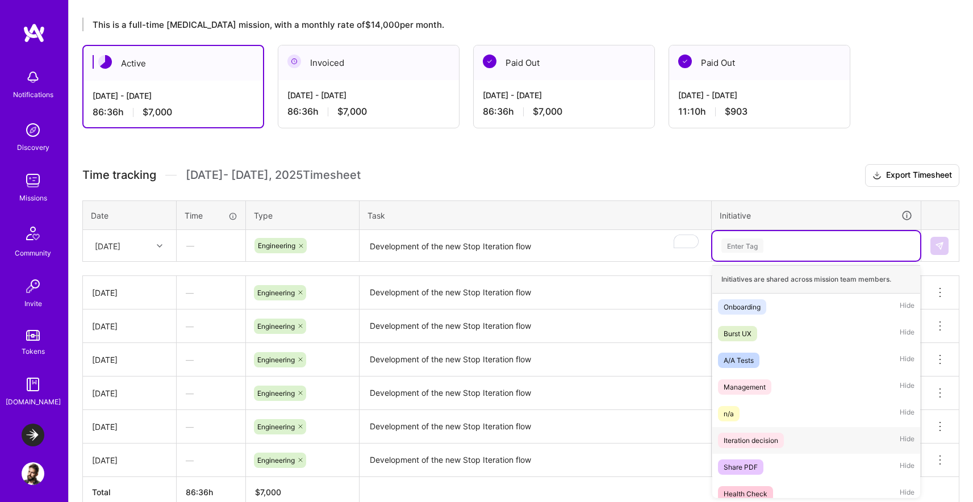
click at [753, 438] on div "Iteration decision" at bounding box center [751, 440] width 55 height 12
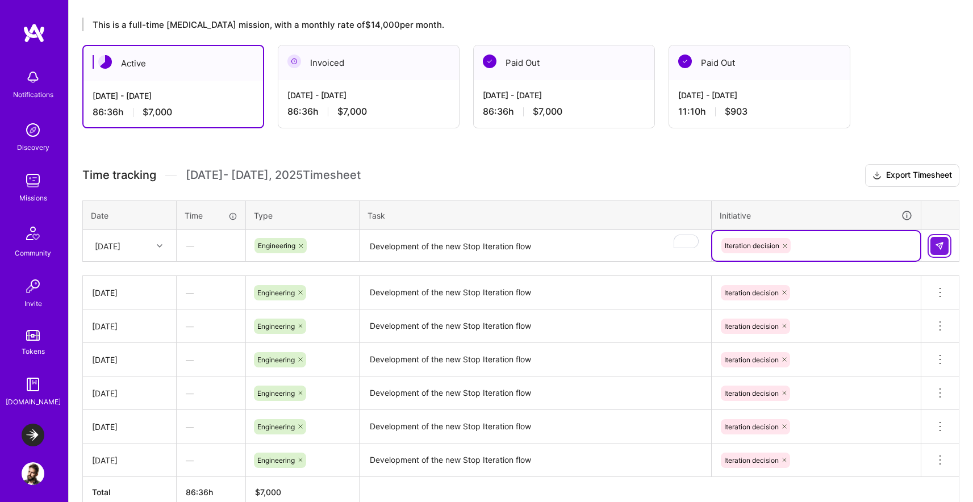
click at [943, 243] on img at bounding box center [939, 245] width 9 height 9
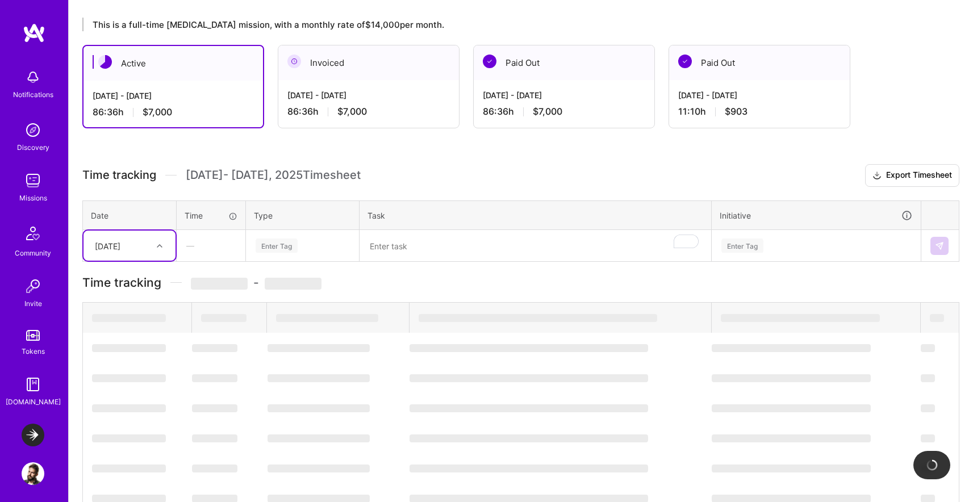
click at [120, 246] on div "[DATE]" at bounding box center [108, 246] width 26 height 12
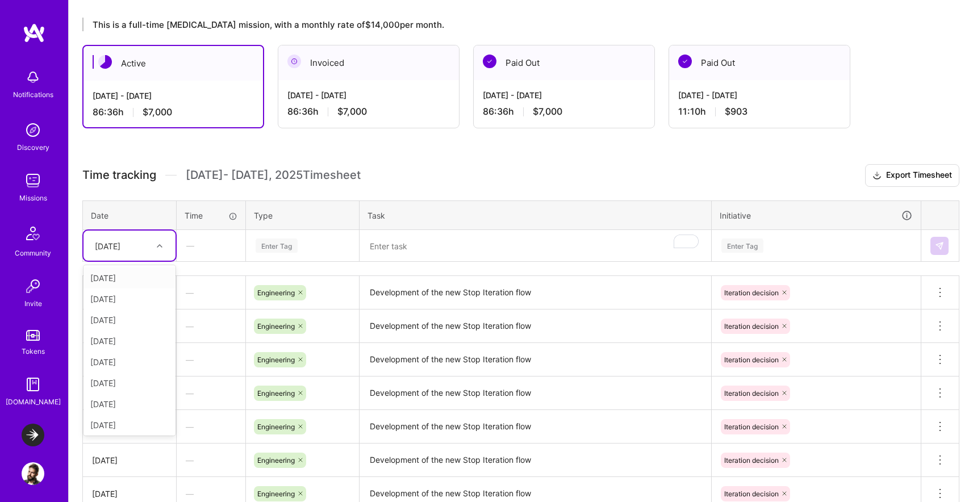
click at [203, 174] on span "[DATE] - [DATE] Timesheet" at bounding box center [273, 175] width 175 height 14
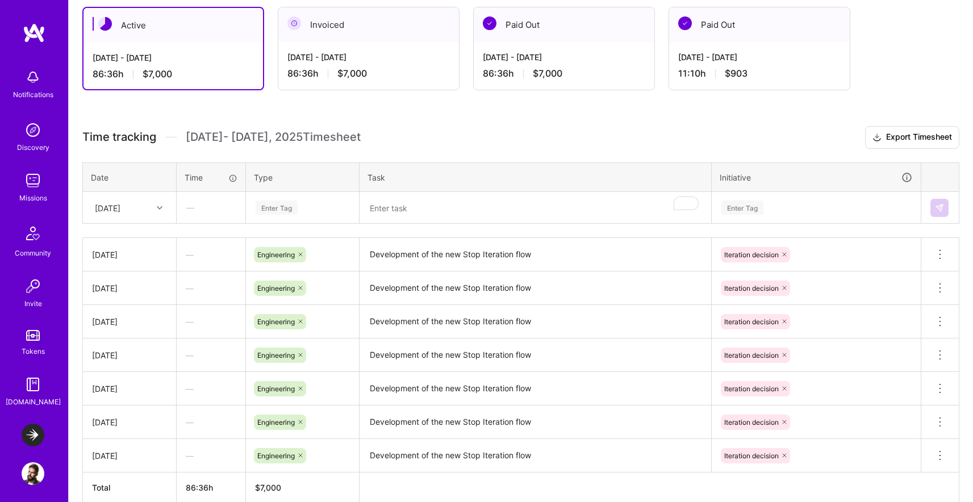
scroll to position [177, 0]
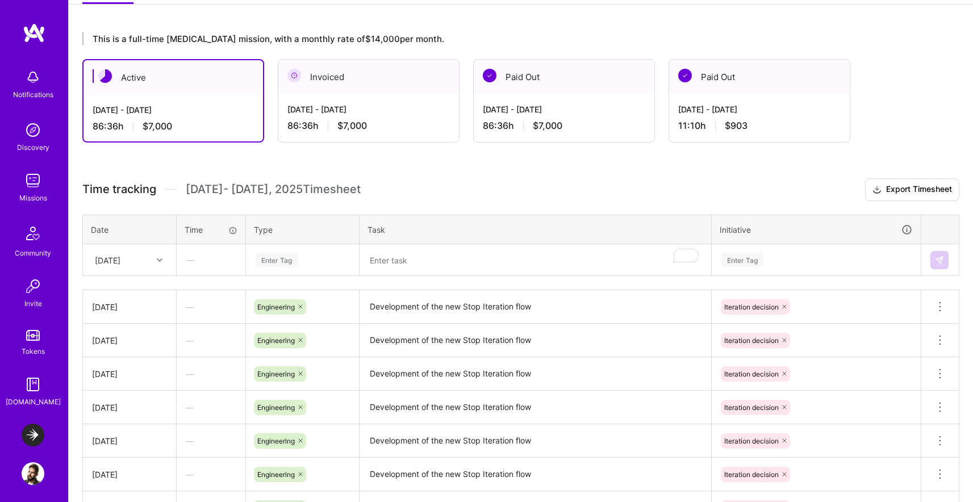
click at [439, 190] on h3 "Time tracking [DATE] - [DATE] Timesheet Export Timesheet" at bounding box center [520, 189] width 877 height 23
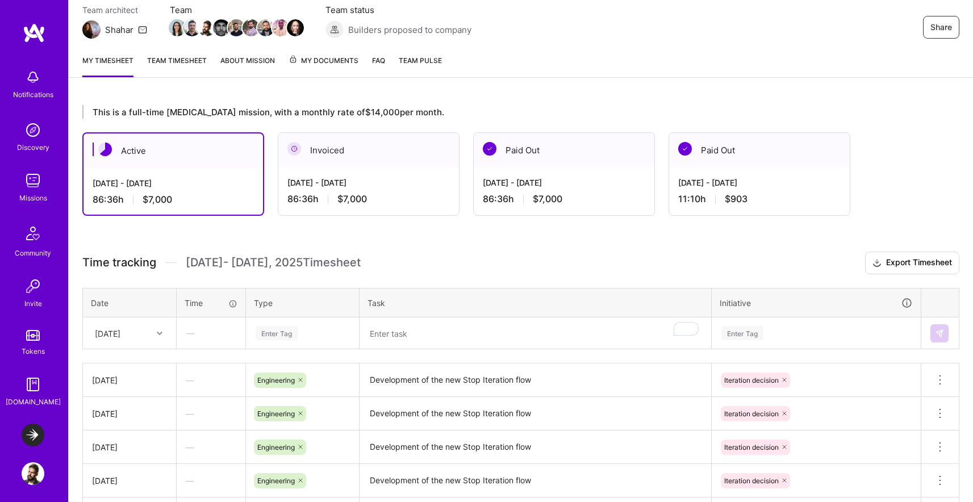
scroll to position [0, 0]
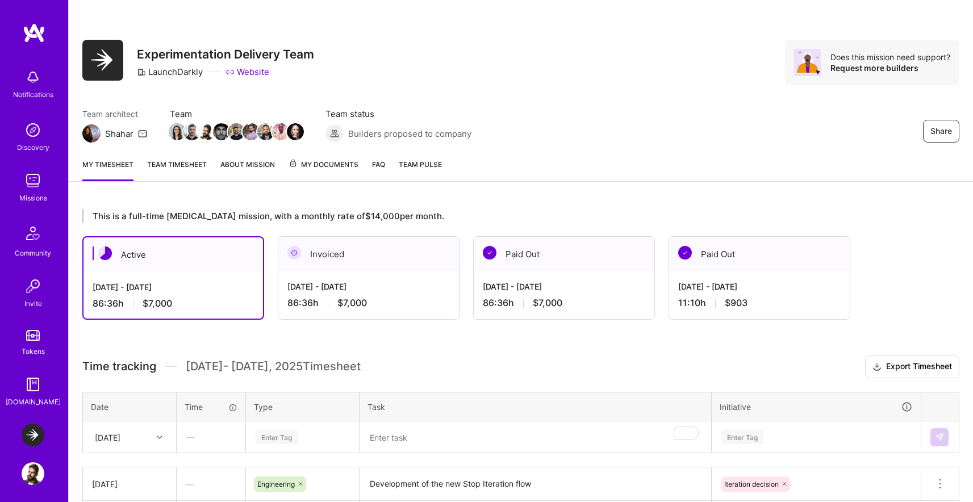
click at [161, 173] on link "Team timesheet" at bounding box center [177, 169] width 60 height 23
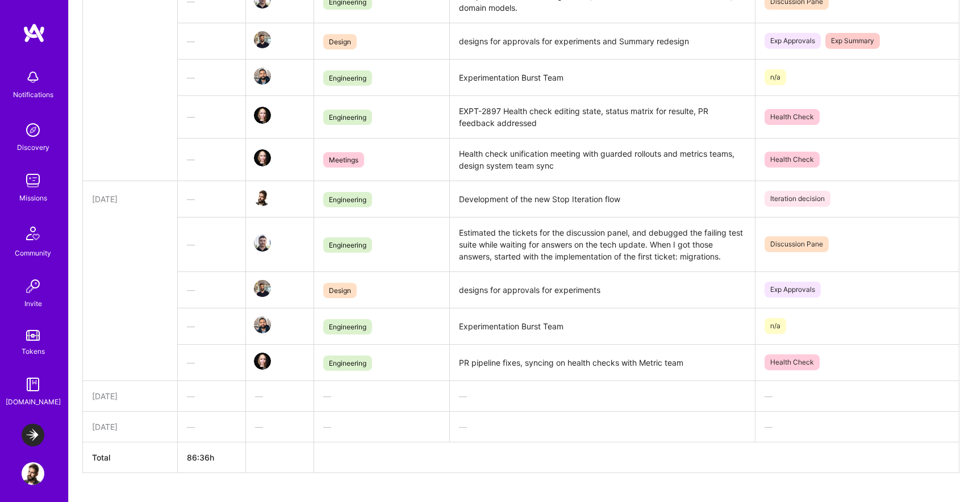
scroll to position [1156, 0]
